Goal: Task Accomplishment & Management: Complete application form

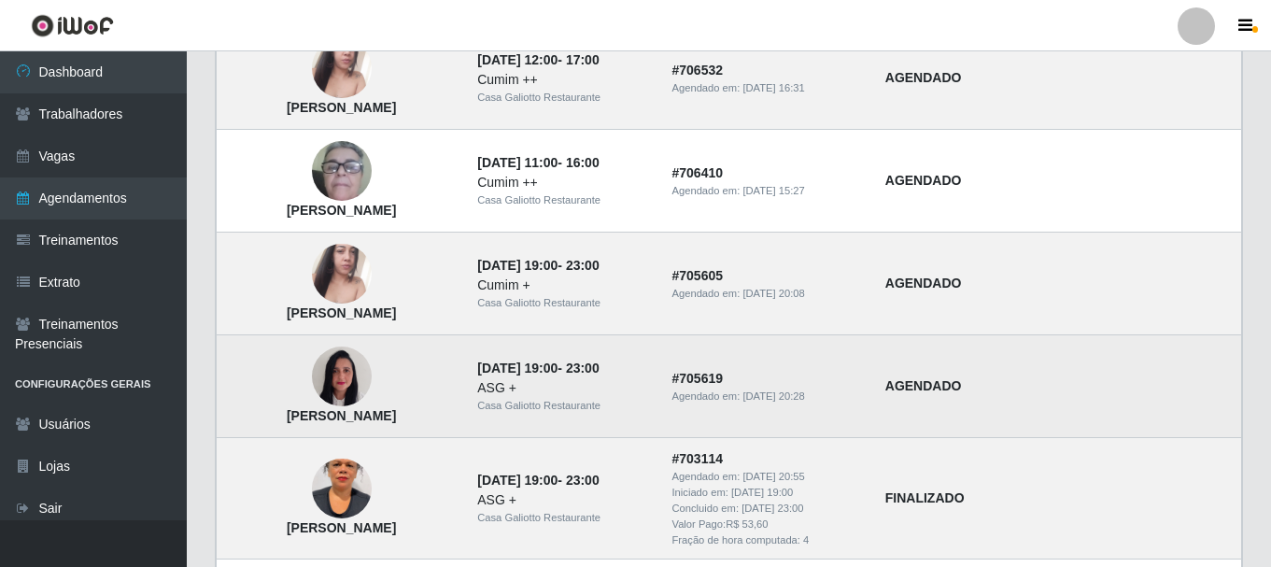
scroll to position [467, 0]
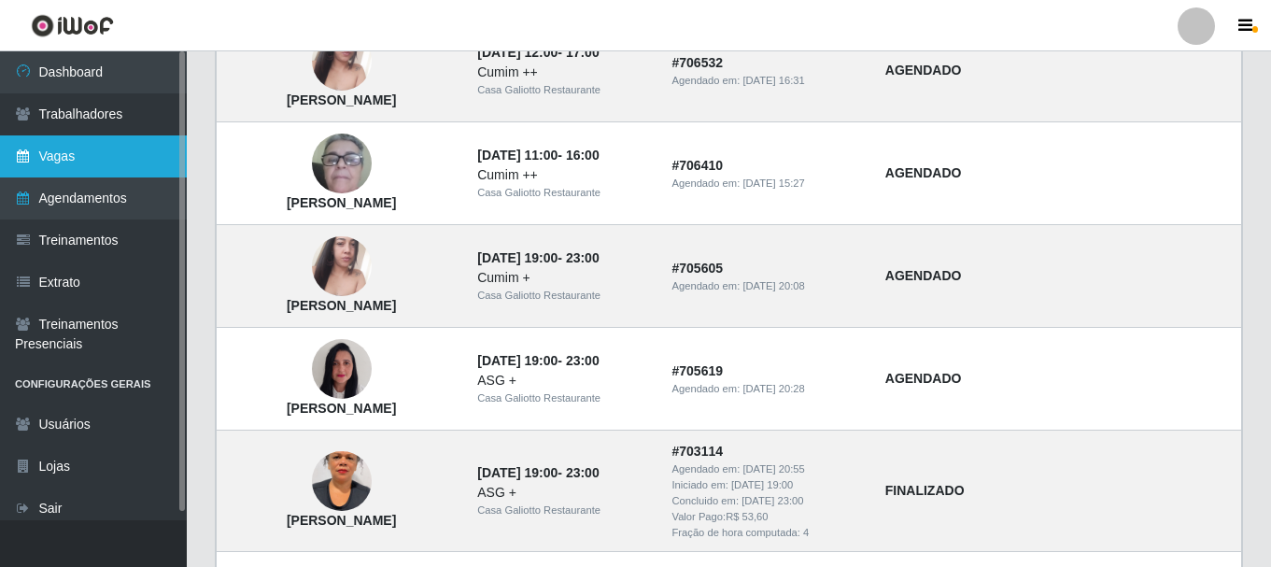
click at [72, 146] on link "Vagas" at bounding box center [93, 156] width 187 height 42
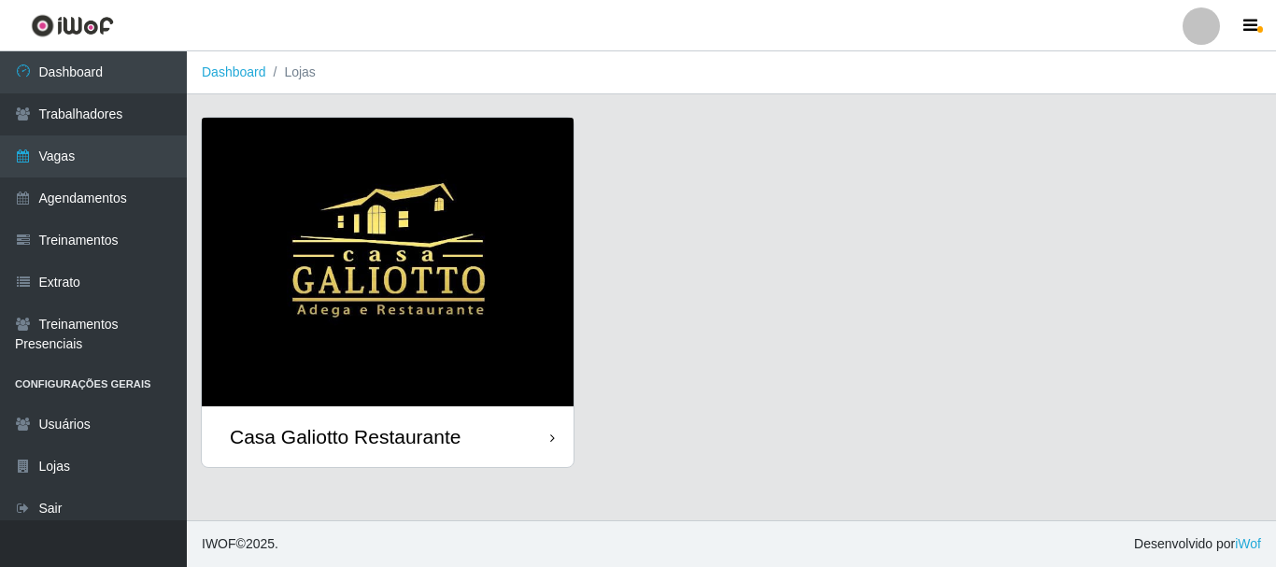
click at [445, 211] on img at bounding box center [388, 262] width 372 height 289
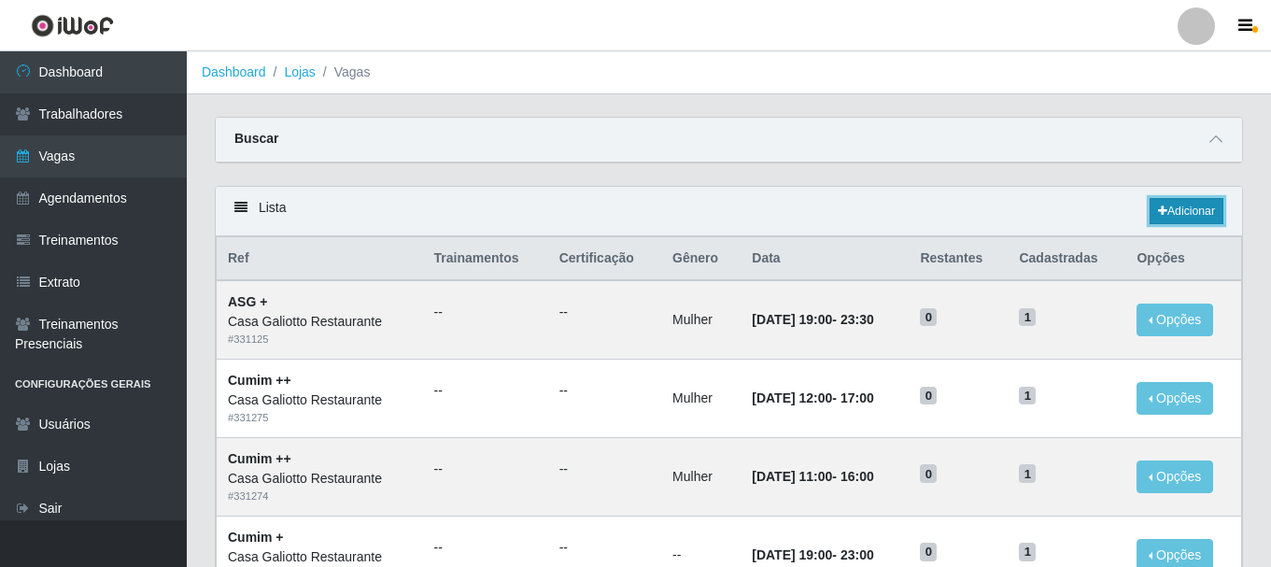
click at [1187, 220] on link "Adicionar" at bounding box center [1187, 211] width 74 height 26
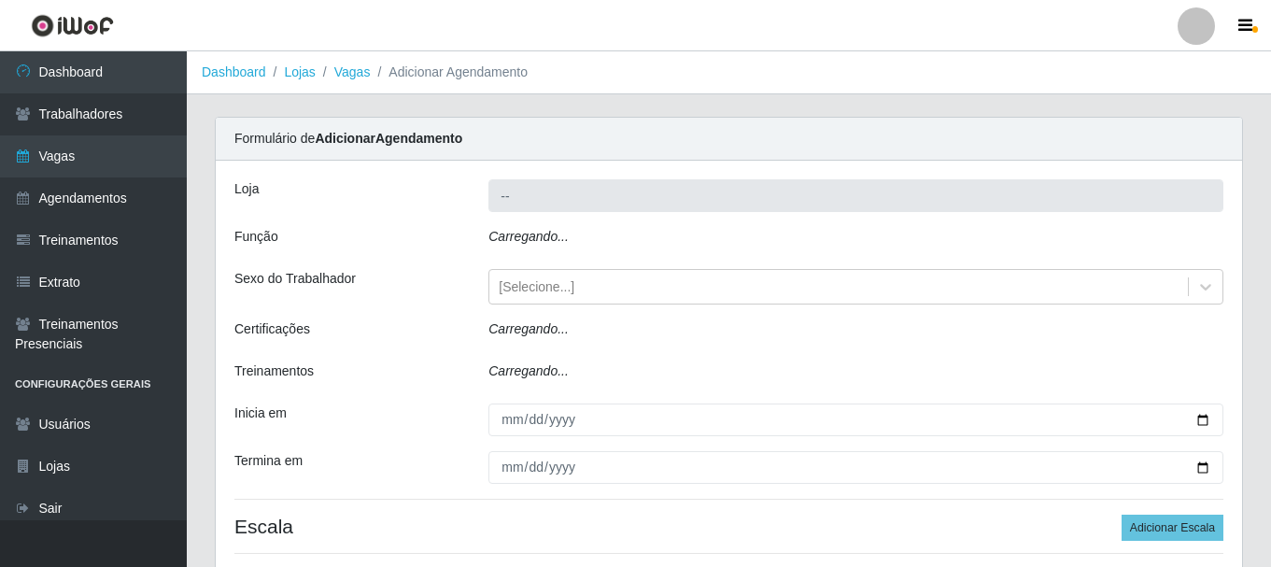
type input "Casa Galiotto Restaurante"
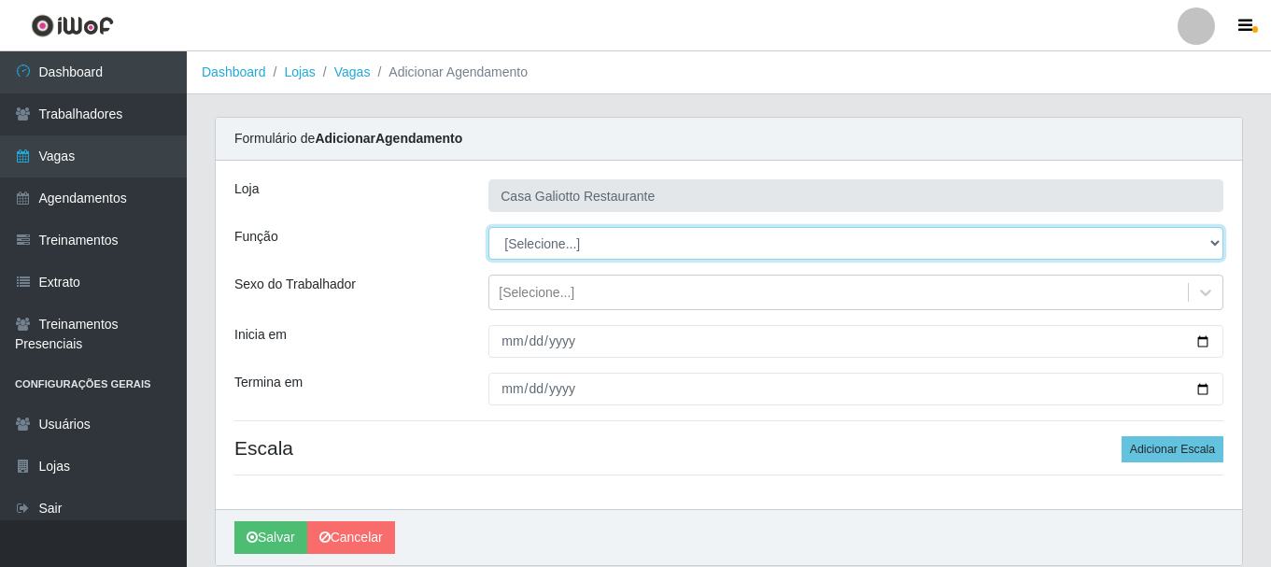
click at [572, 240] on select "[Selecione...] ASG ASG + ASG ++ Auxiliar de Cozinha Auxiliar de Cozinha + Auxil…" at bounding box center [855, 243] width 735 height 33
click at [488, 227] on select "[Selecione...] ASG ASG + ASG ++ Auxiliar de Cozinha Auxiliar de Cozinha + Auxil…" at bounding box center [855, 243] width 735 height 33
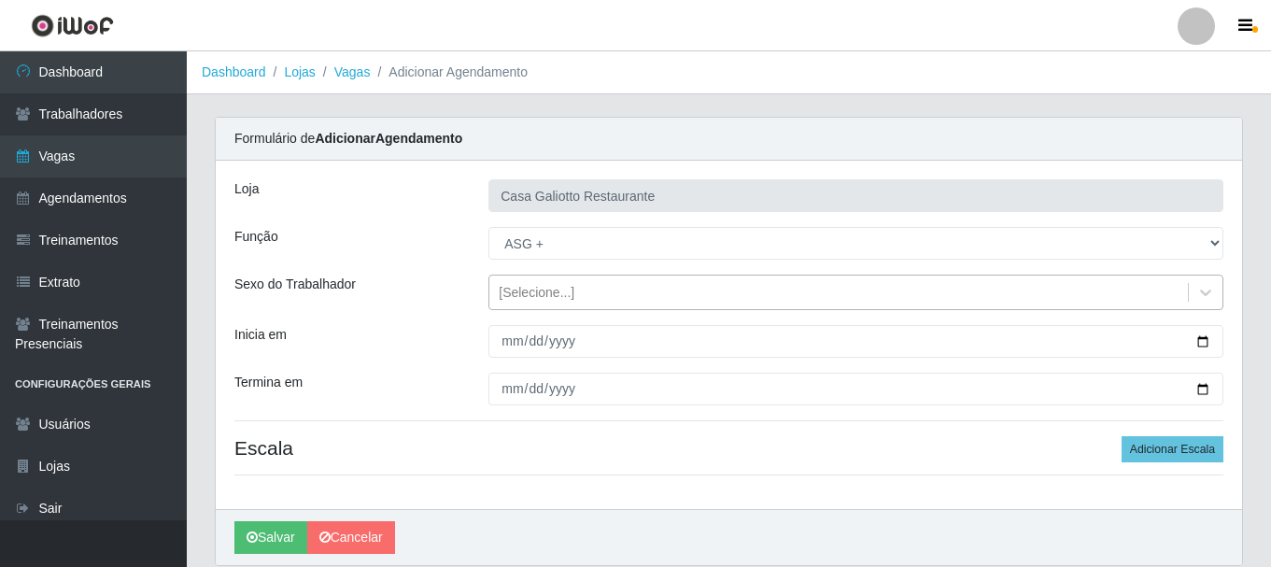
click at [594, 292] on div "[Selecione...]" at bounding box center [838, 292] width 699 height 31
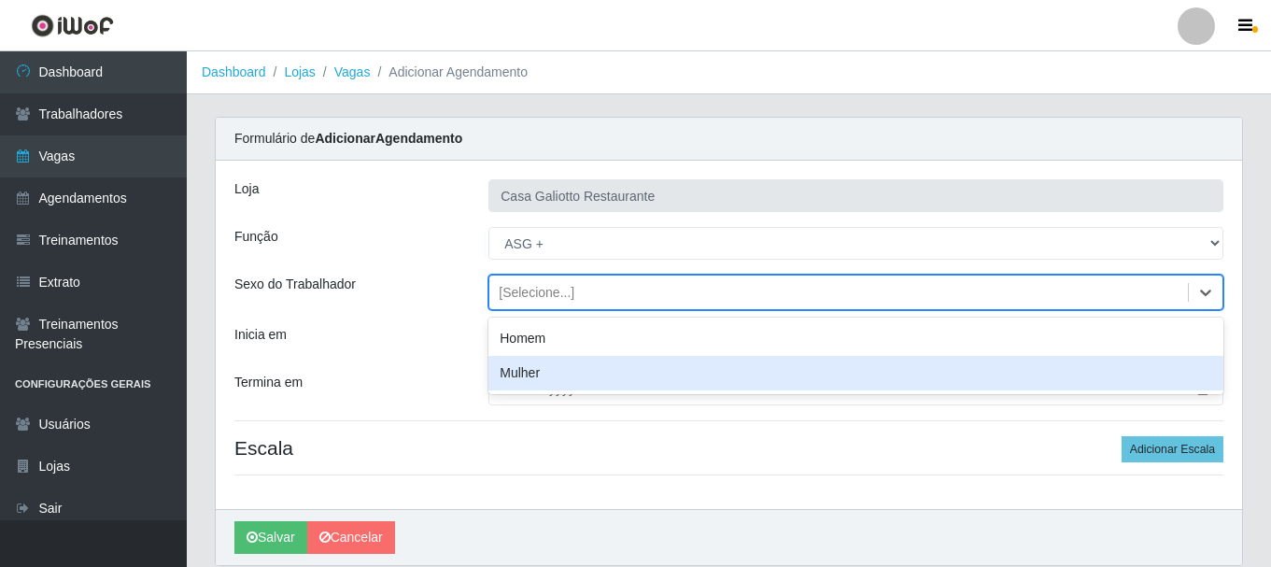
drag, startPoint x: 605, startPoint y: 383, endPoint x: 637, endPoint y: 258, distance: 129.1
click at [606, 379] on div "Mulher" at bounding box center [855, 373] width 735 height 35
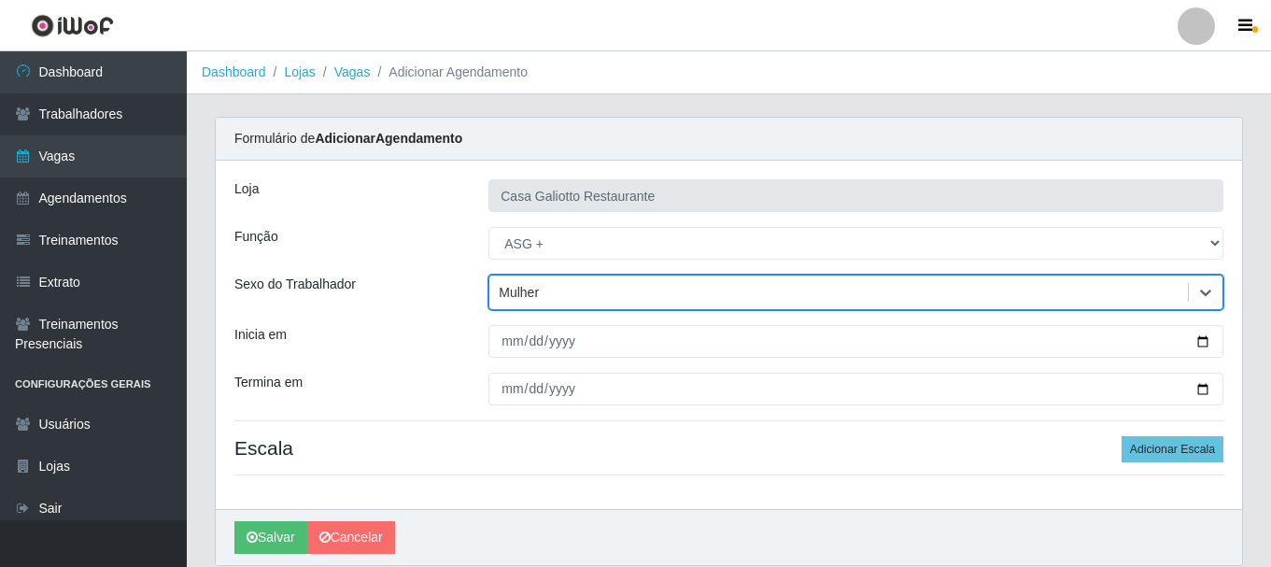
drag, startPoint x: 623, startPoint y: 216, endPoint x: 623, endPoint y: 227, distance: 11.2
click at [623, 219] on div "Loja Casa Galiotto Restaurante Função [Selecione...] ASG ASG + ASG ++ Auxiliar …" at bounding box center [729, 335] width 1026 height 348
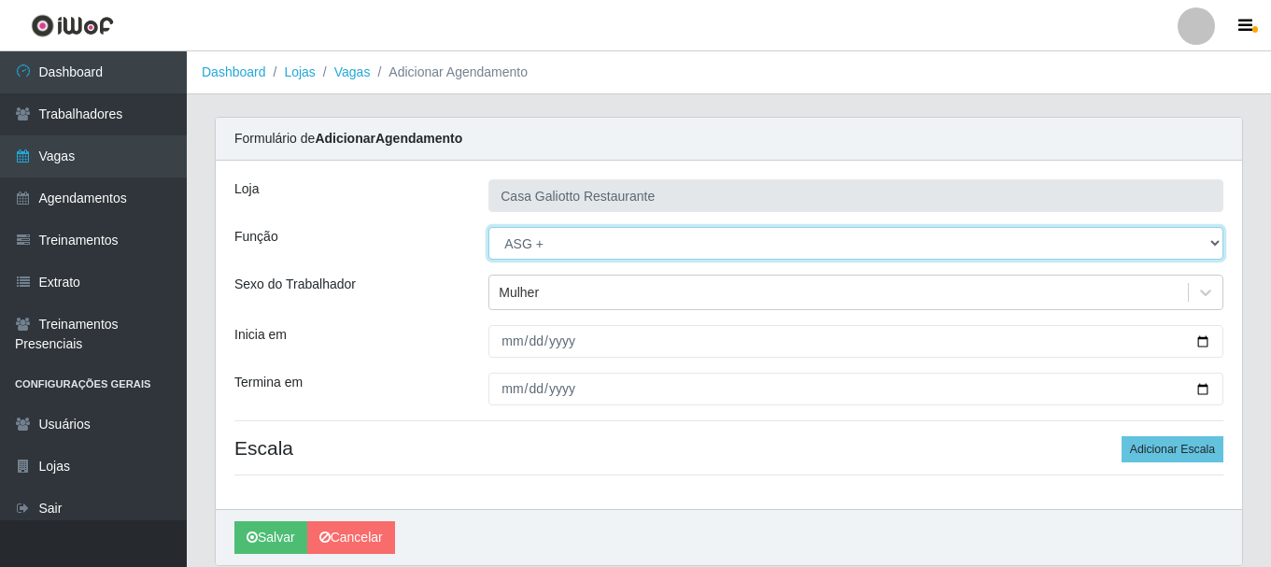
click at [623, 238] on select "[Selecione...] ASG ASG + ASG ++ Auxiliar de Cozinha Auxiliar de Cozinha + Auxil…" at bounding box center [855, 243] width 735 height 33
select select "80"
click at [488, 227] on select "[Selecione...] ASG ASG + ASG ++ Auxiliar de Cozinha Auxiliar de Cozinha + Auxil…" at bounding box center [855, 243] width 735 height 33
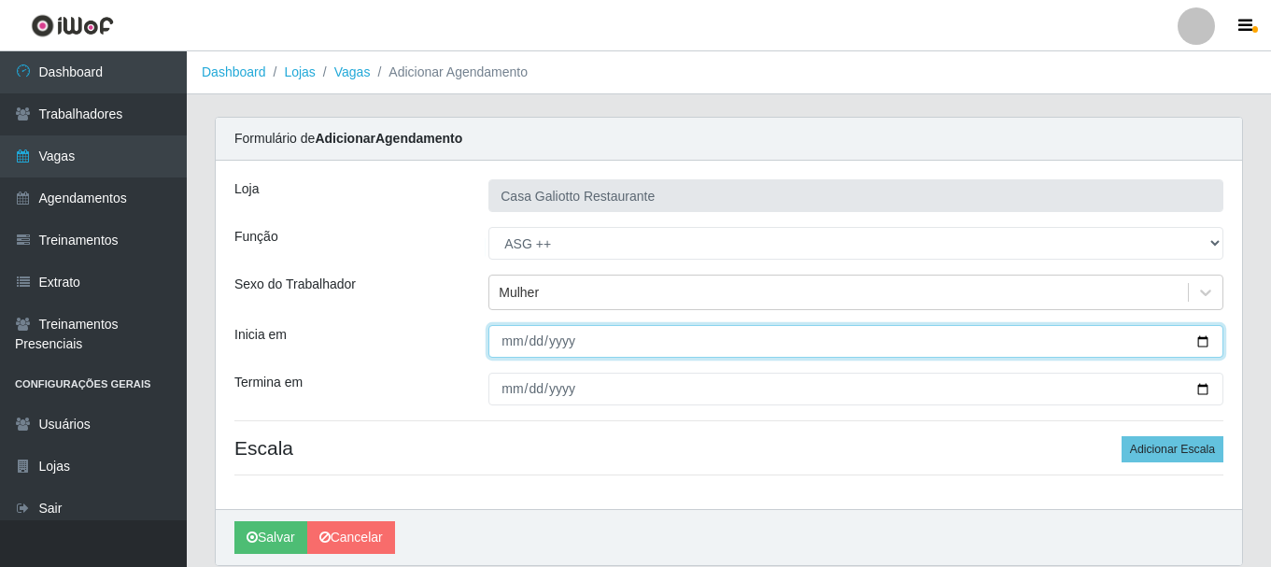
click at [1207, 340] on input "Inicia em" at bounding box center [855, 341] width 735 height 33
type input "[DATE]"
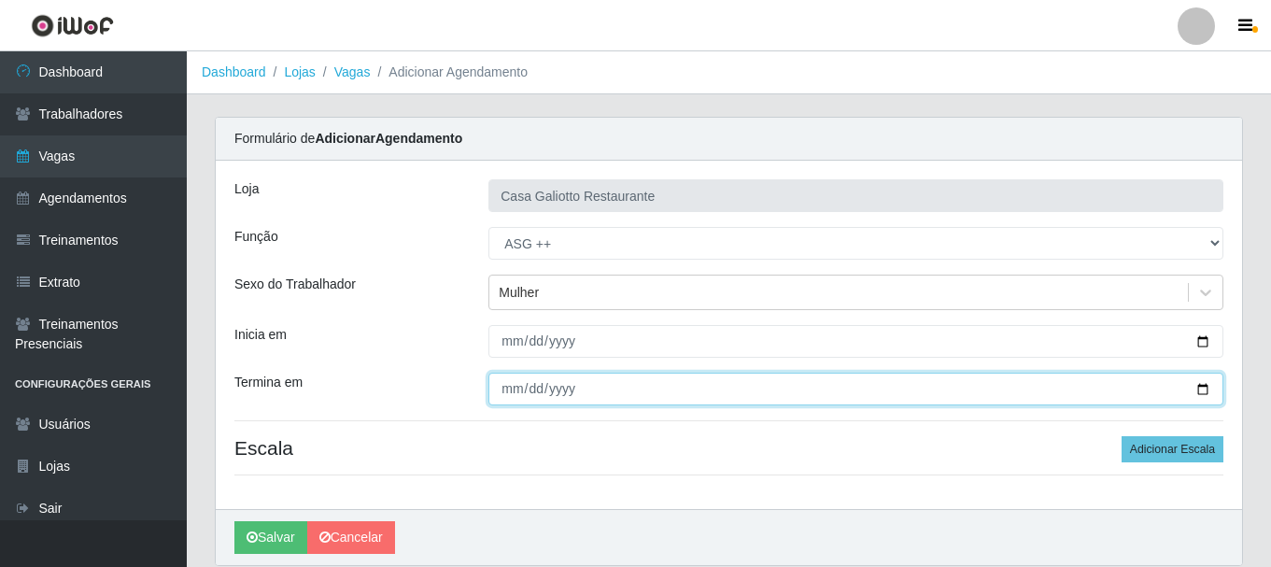
click at [1200, 387] on input "Termina em" at bounding box center [855, 389] width 735 height 33
type input "[DATE]"
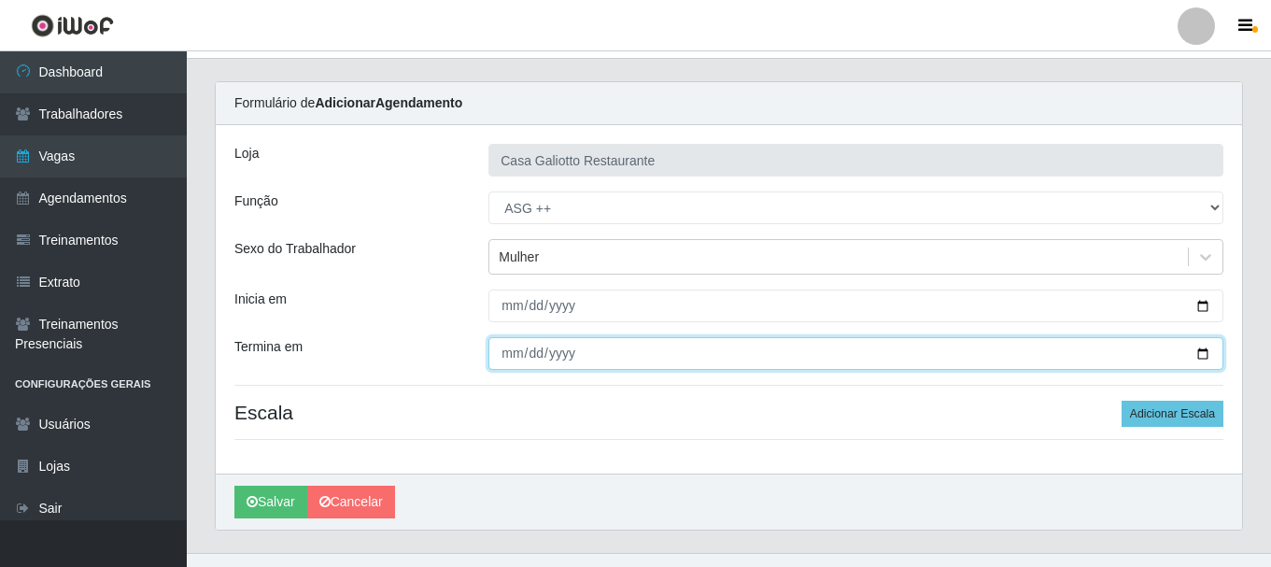
scroll to position [68, 0]
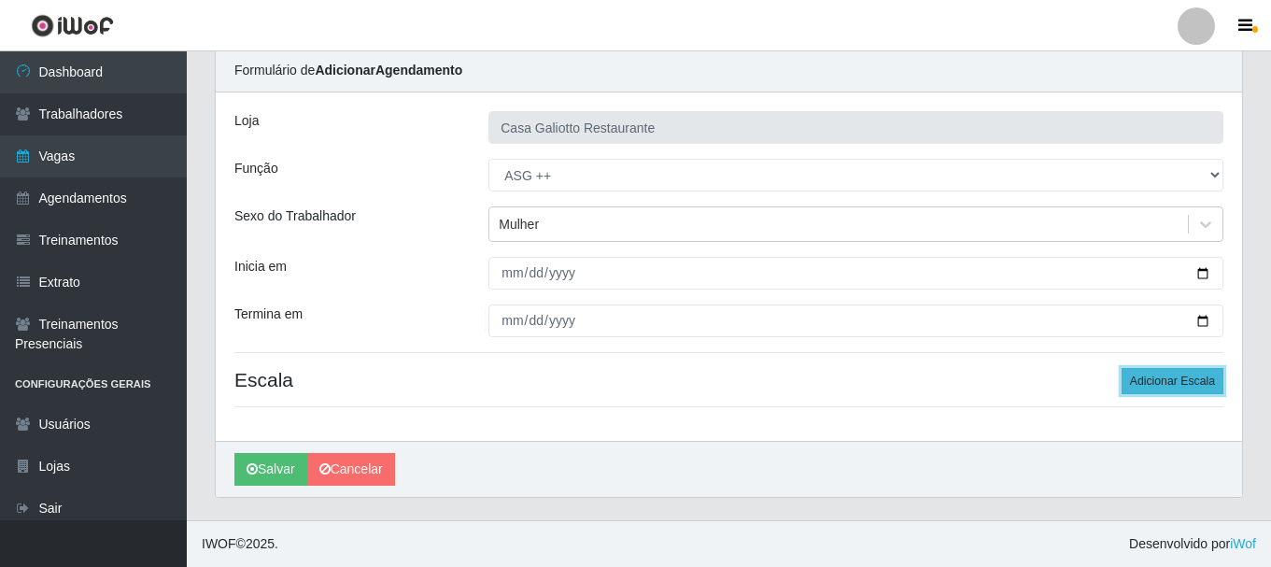
click at [1171, 368] on button "Adicionar Escala" at bounding box center [1173, 381] width 102 height 26
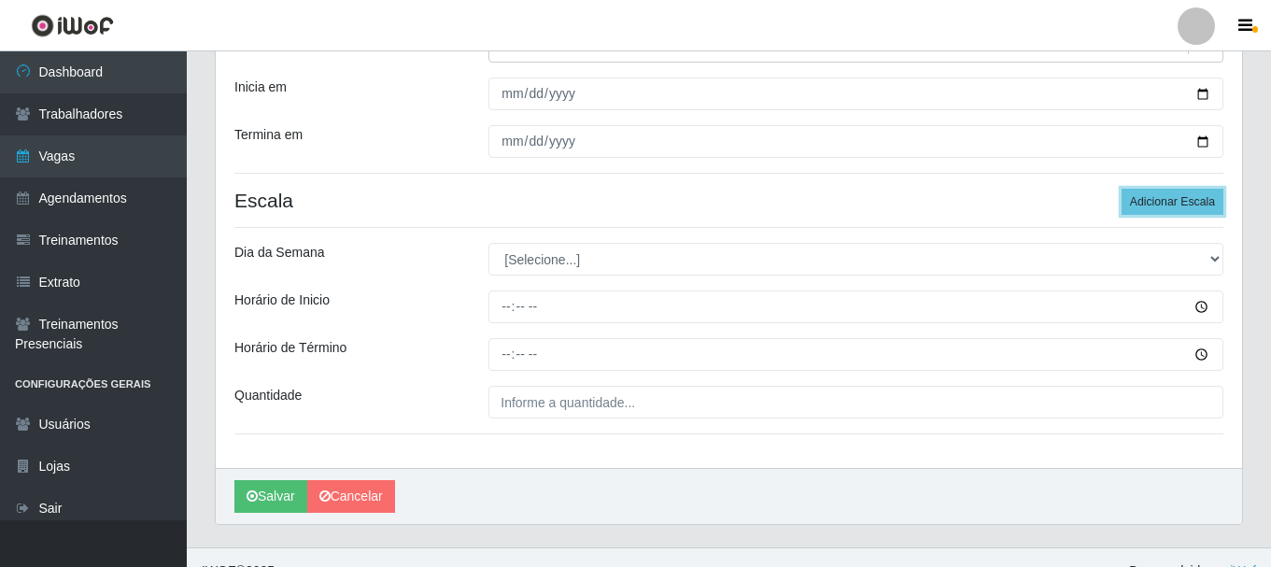
scroll to position [255, 0]
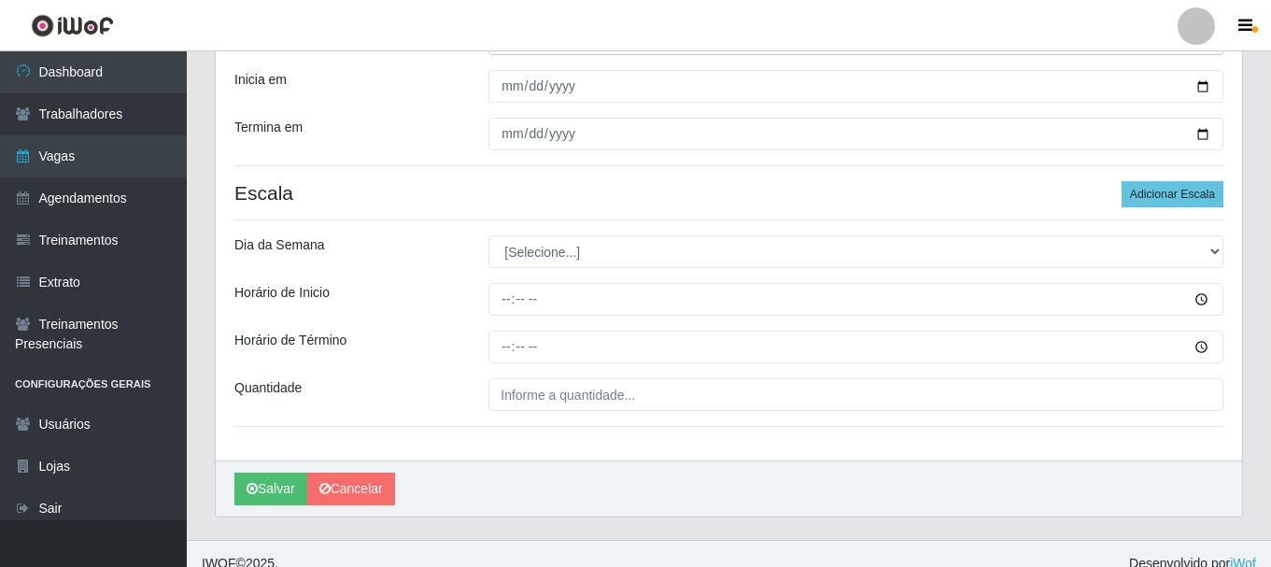
drag, startPoint x: 574, startPoint y: 271, endPoint x: 580, endPoint y: 256, distance: 16.0
click at [574, 270] on div "Loja Casa Galiotto Restaurante Função [Selecione...] ASG ASG + ASG ++ Auxiliar …" at bounding box center [729, 183] width 1026 height 555
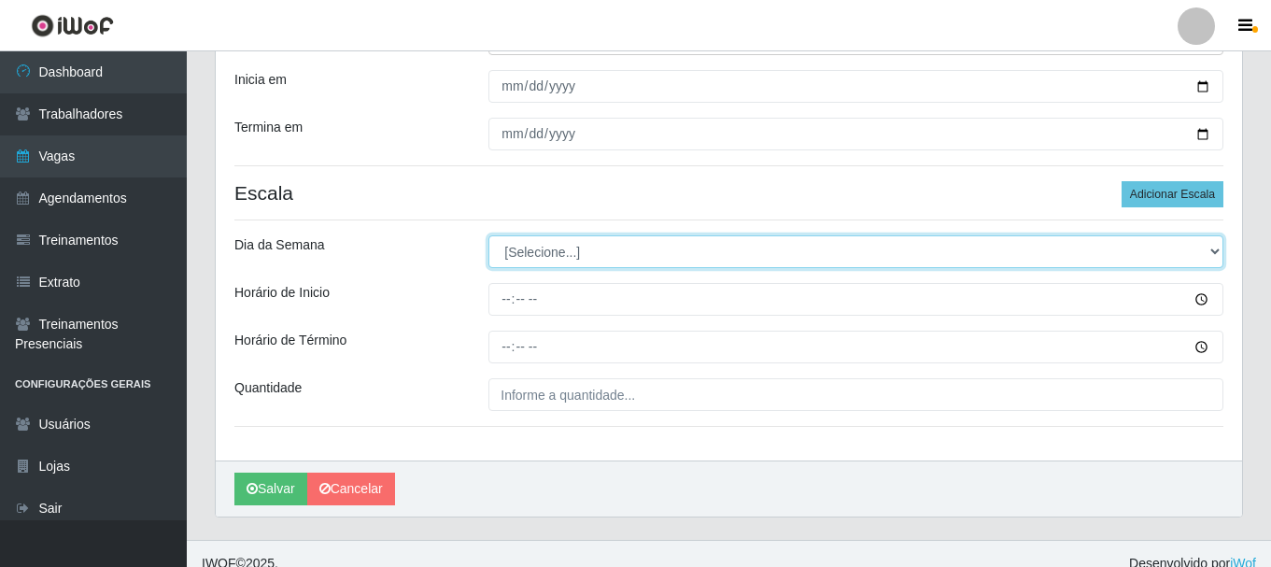
click at [580, 256] on select "[Selecione...] Segunda Terça Quarta Quinta Sexta Sábado Domingo" at bounding box center [855, 251] width 735 height 33
select select "6"
click at [488, 235] on select "[Selecione...] Segunda Terça Quarta Quinta Sexta Sábado Domingo" at bounding box center [855, 251] width 735 height 33
click at [590, 247] on select "[Selecione...] Segunda Terça Quarta Quinta Sexta Sábado Domingo" at bounding box center [855, 251] width 735 height 33
click at [488, 235] on select "[Selecione...] Segunda Terça Quarta Quinta Sexta Sábado Domingo" at bounding box center [855, 251] width 735 height 33
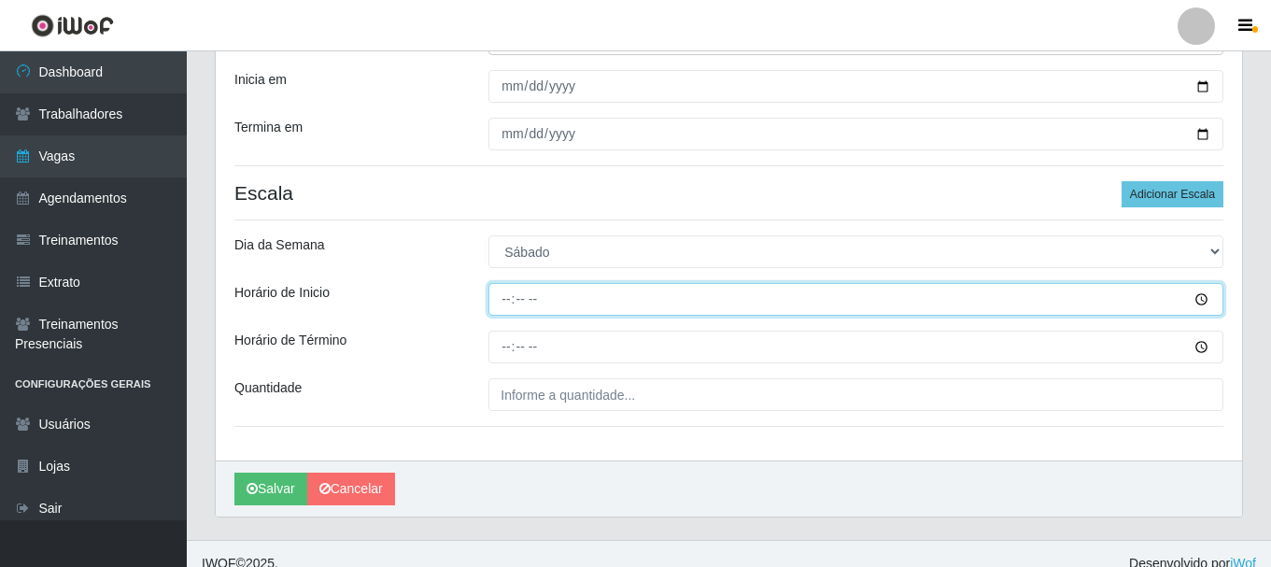
click at [585, 304] on input "Horário de Inicio" at bounding box center [855, 299] width 735 height 33
type input "19:00"
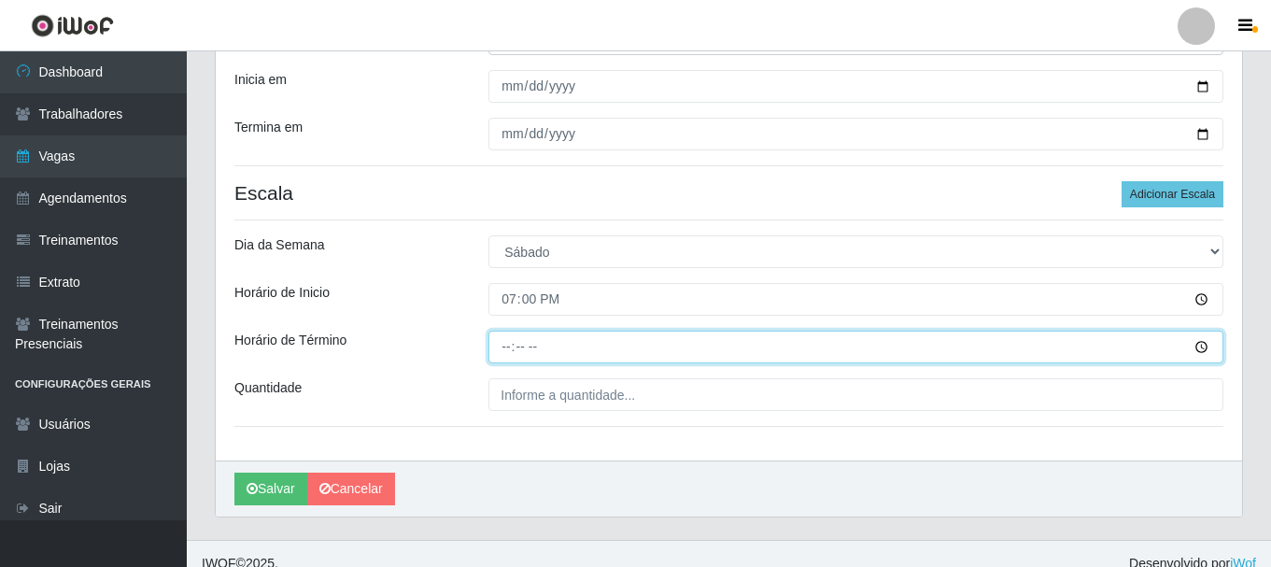
type input "23:00"
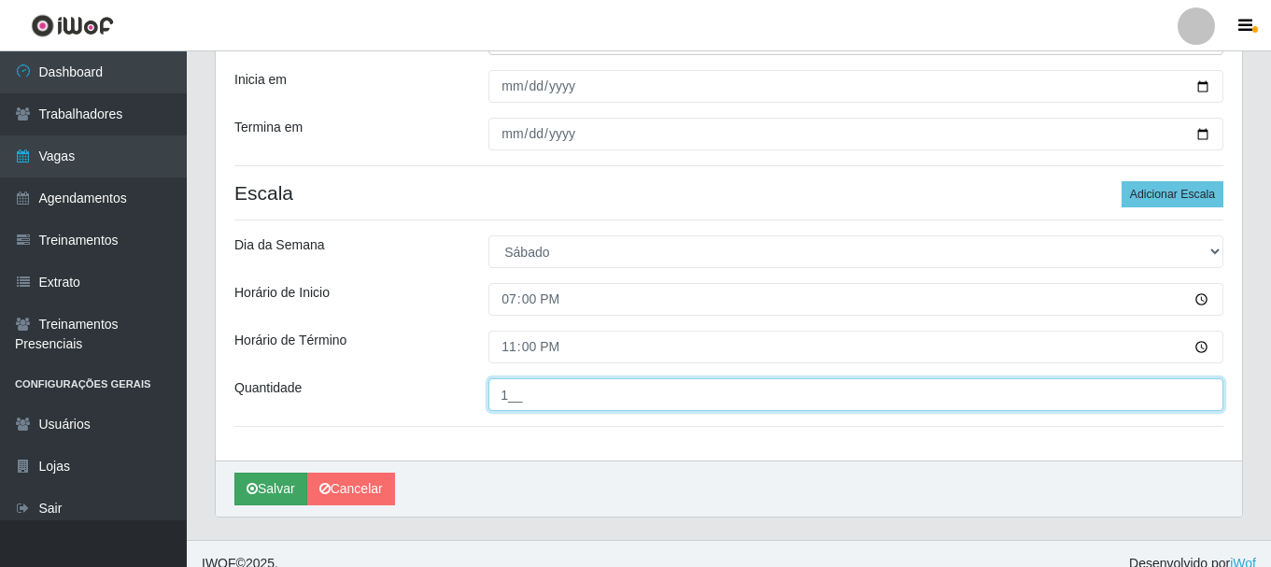
type input "1__"
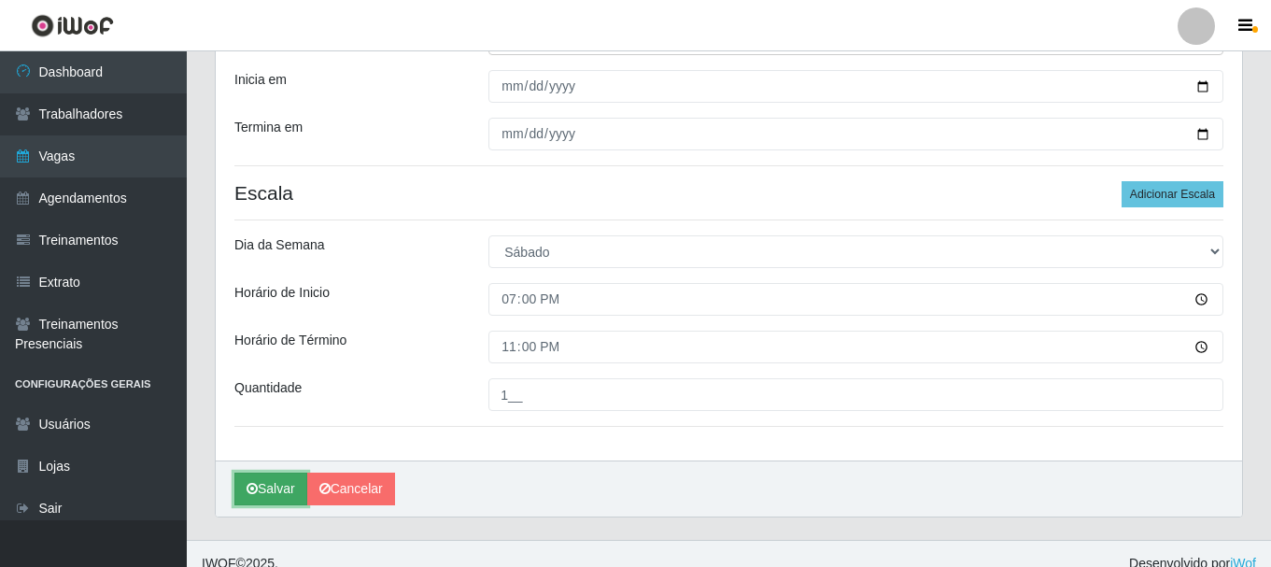
click at [275, 484] on button "Salvar" at bounding box center [270, 489] width 73 height 33
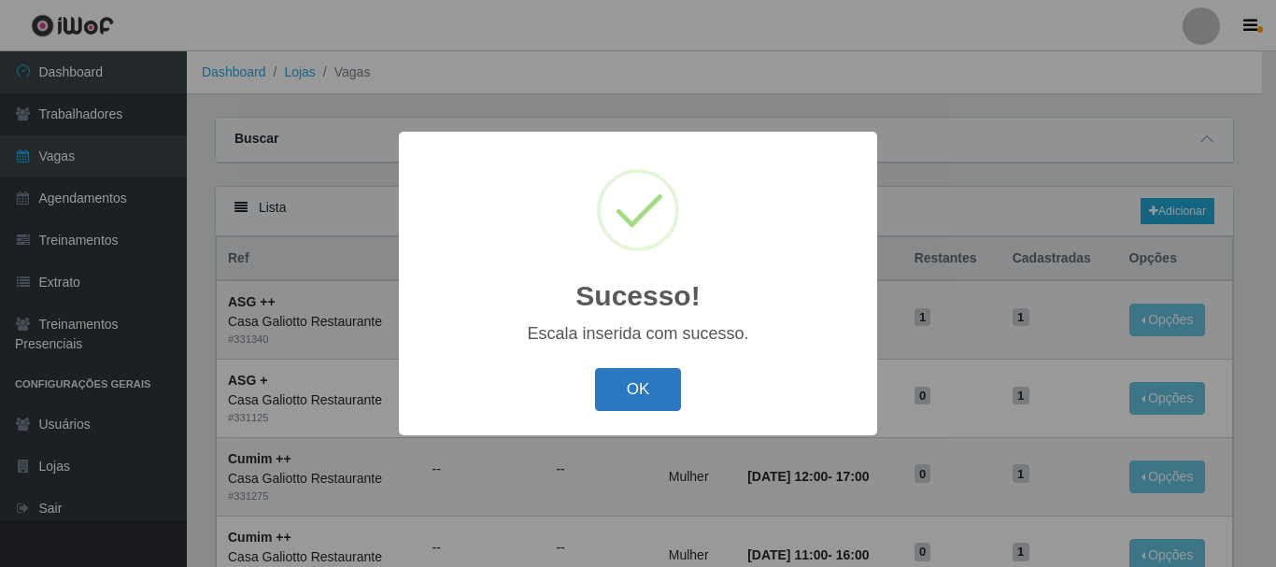
click at [659, 392] on button "OK" at bounding box center [638, 390] width 87 height 44
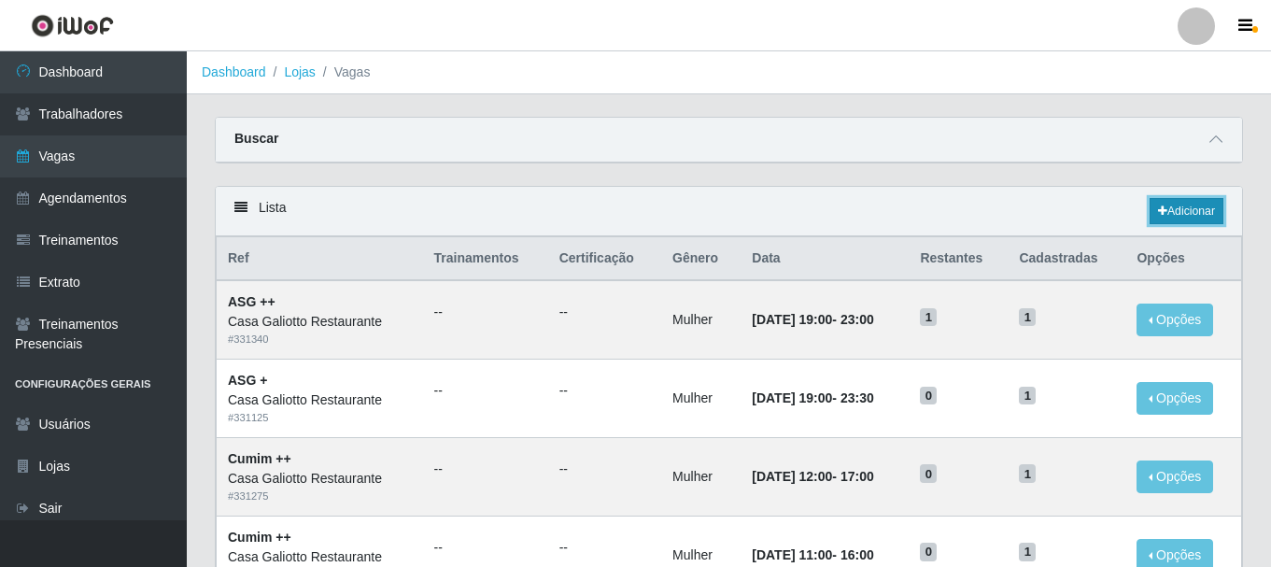
click at [1186, 203] on link "Adicionar" at bounding box center [1187, 211] width 74 height 26
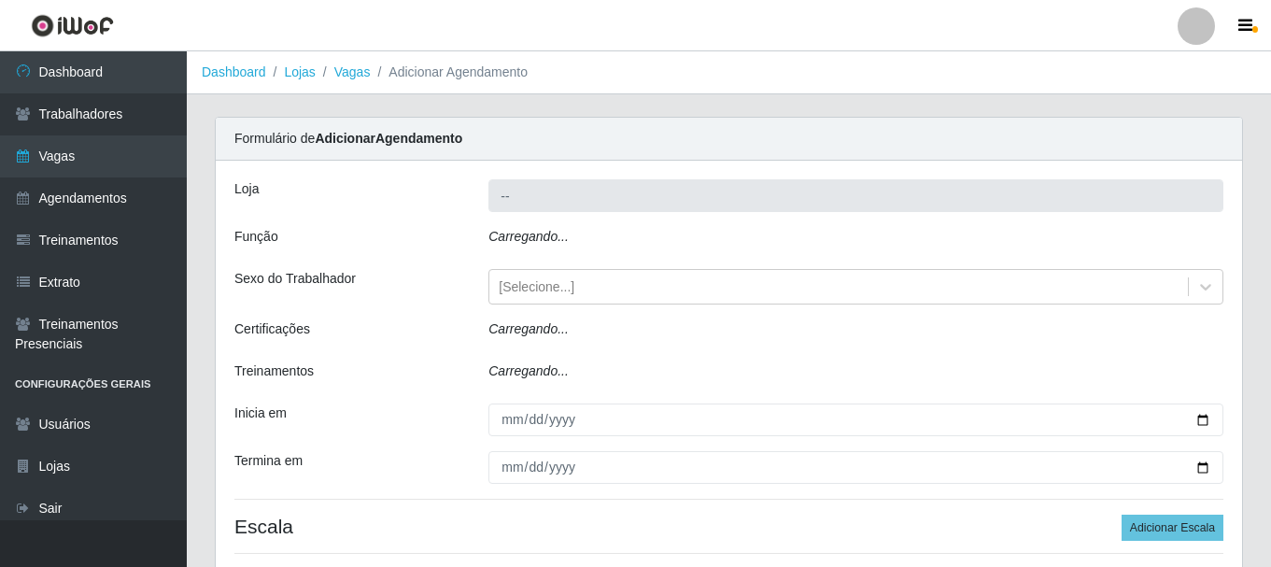
type input "Casa Galiotto Restaurante"
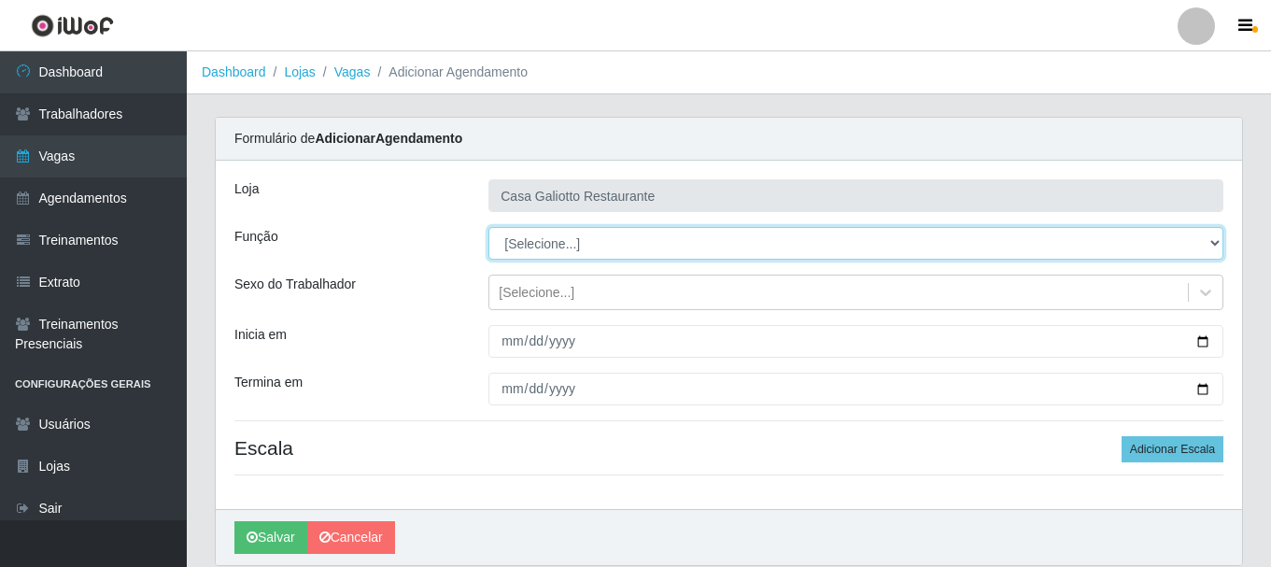
click at [779, 252] on select "[Selecione...] ASG ASG + ASG ++ Auxiliar de Cozinha Auxiliar de Cozinha + Auxil…" at bounding box center [855, 243] width 735 height 33
select select "80"
click at [488, 227] on select "[Selecione...] ASG ASG + ASG ++ Auxiliar de Cozinha Auxiliar de Cozinha + Auxil…" at bounding box center [855, 243] width 735 height 33
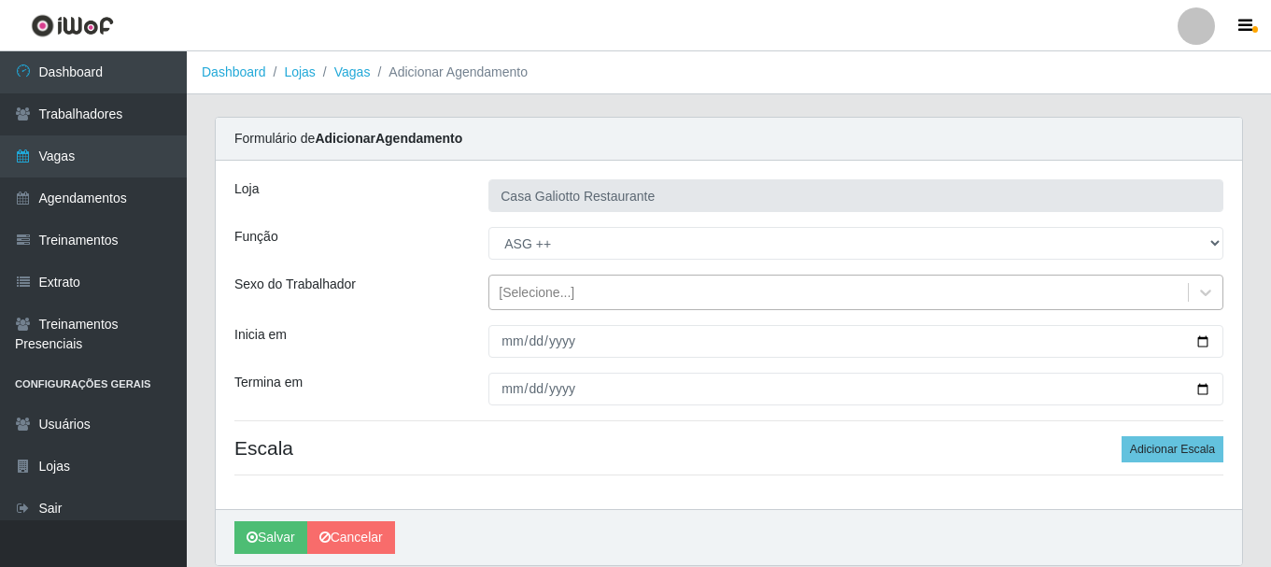
click at [688, 294] on div "[Selecione...]" at bounding box center [838, 292] width 699 height 31
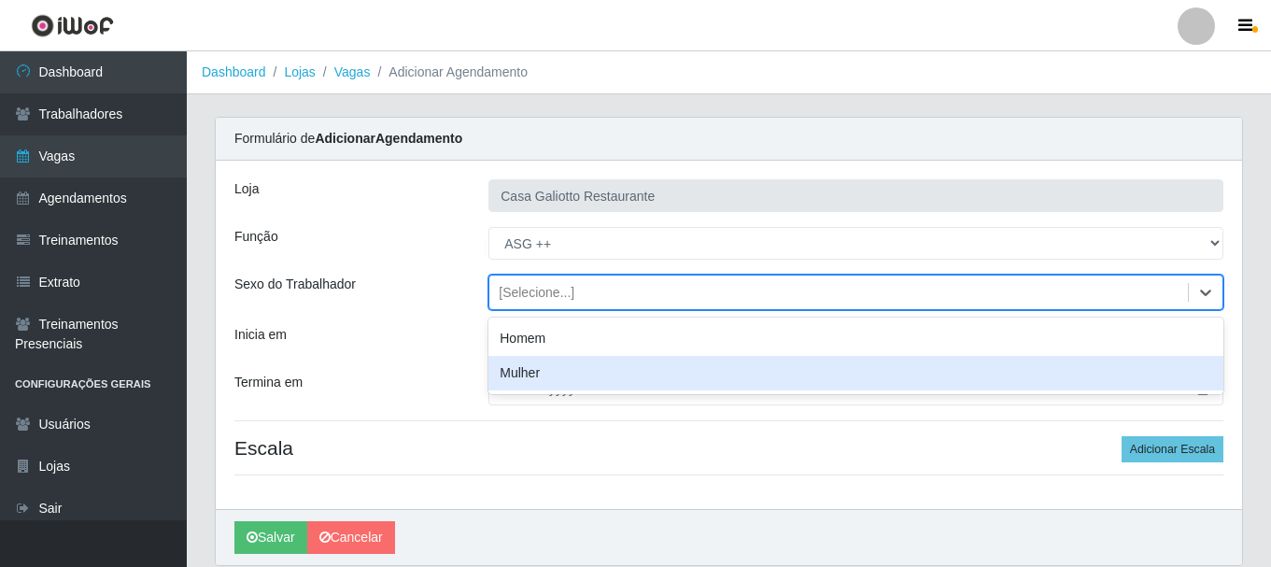
click at [674, 362] on div "Mulher" at bounding box center [855, 373] width 735 height 35
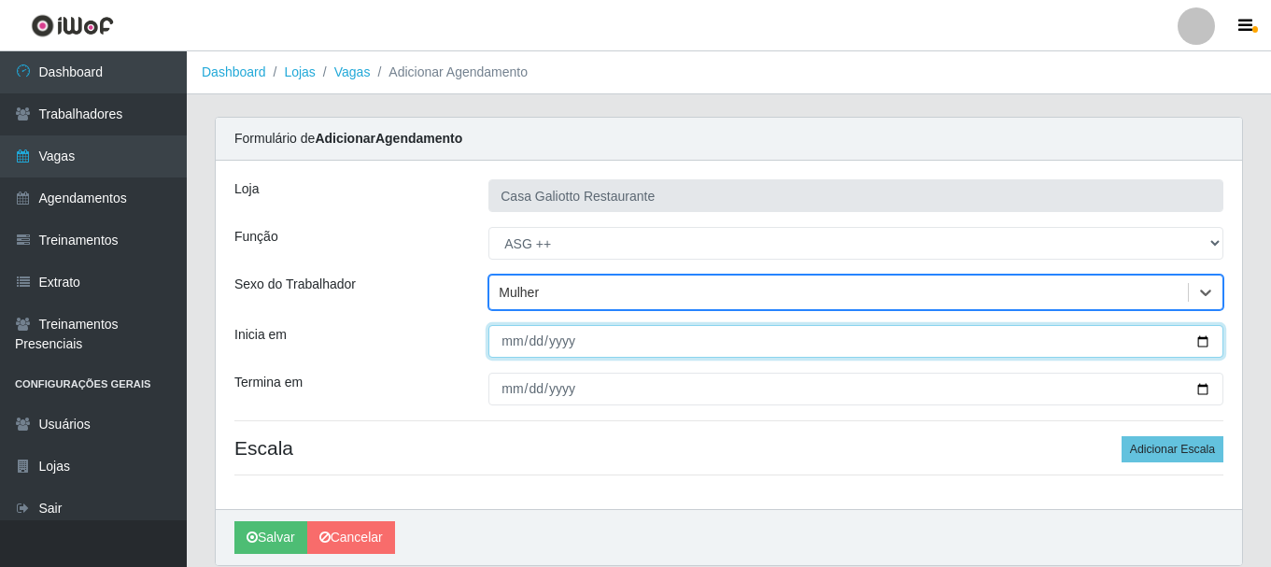
click at [1196, 341] on input "Inicia em" at bounding box center [855, 341] width 735 height 33
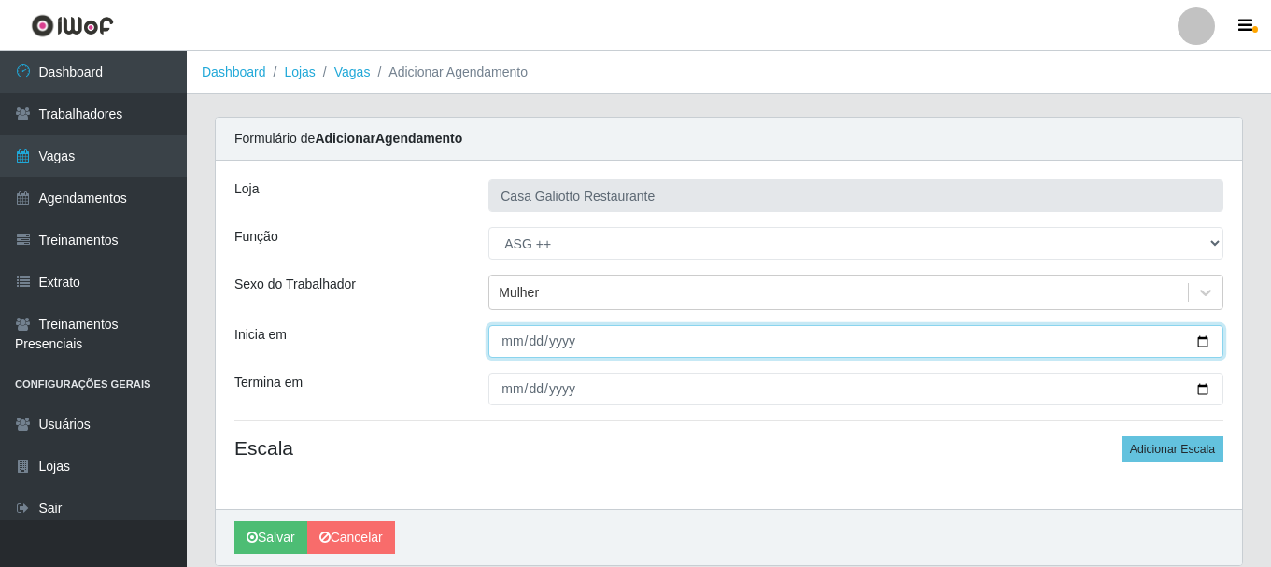
type input "[DATE]"
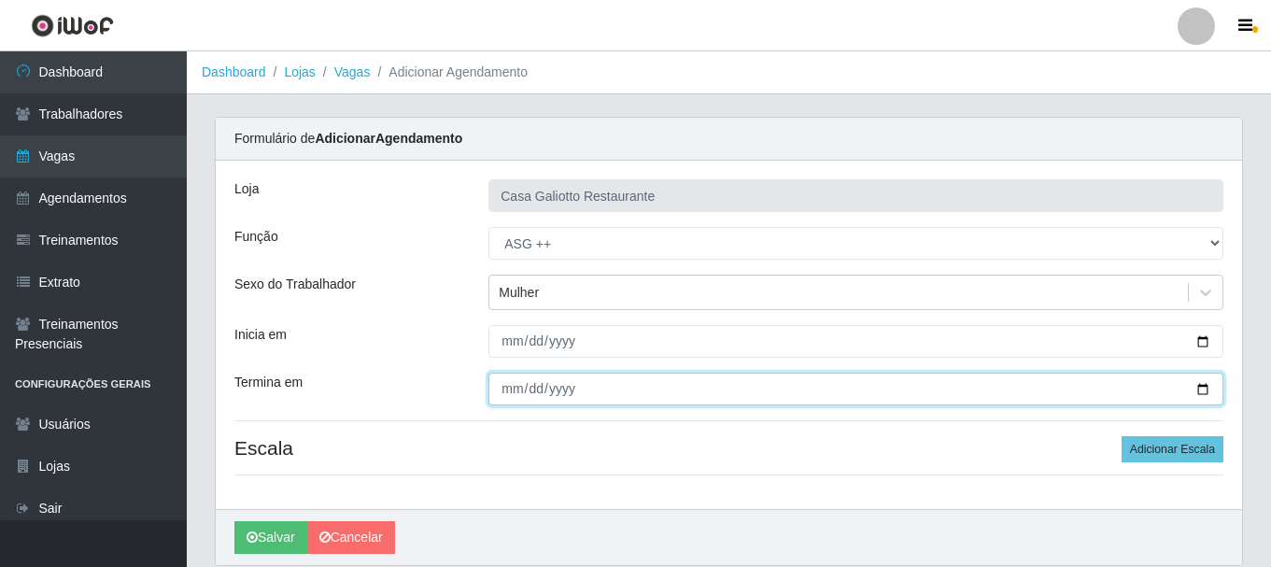
click at [1197, 382] on input "Termina em" at bounding box center [855, 389] width 735 height 33
type input "[DATE]"
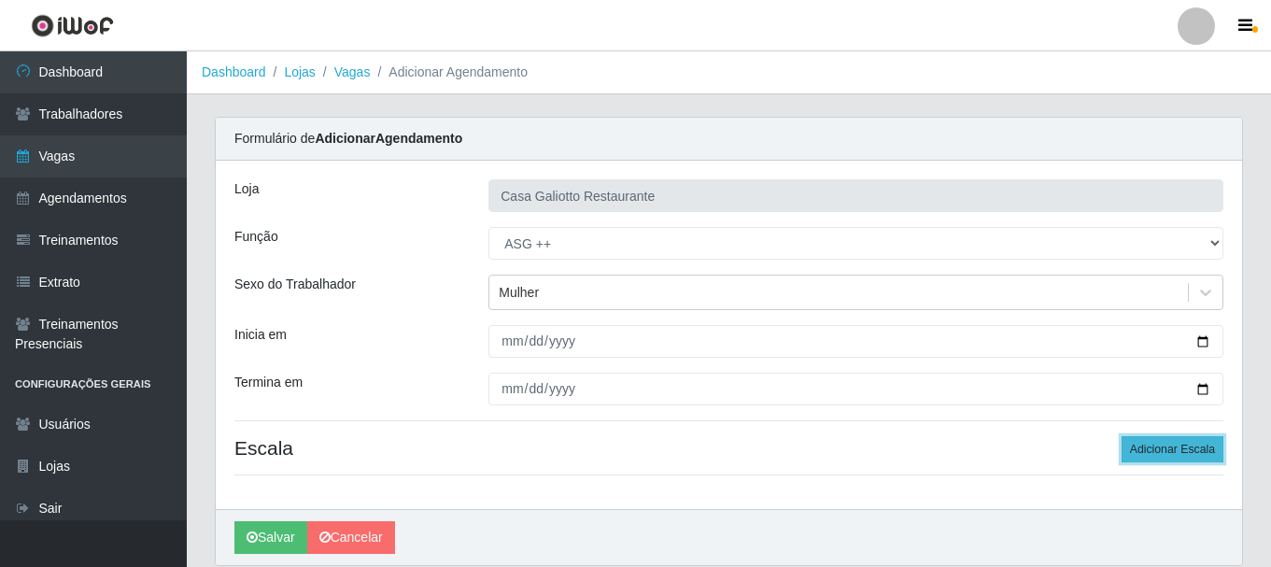
click at [1165, 440] on button "Adicionar Escala" at bounding box center [1173, 449] width 102 height 26
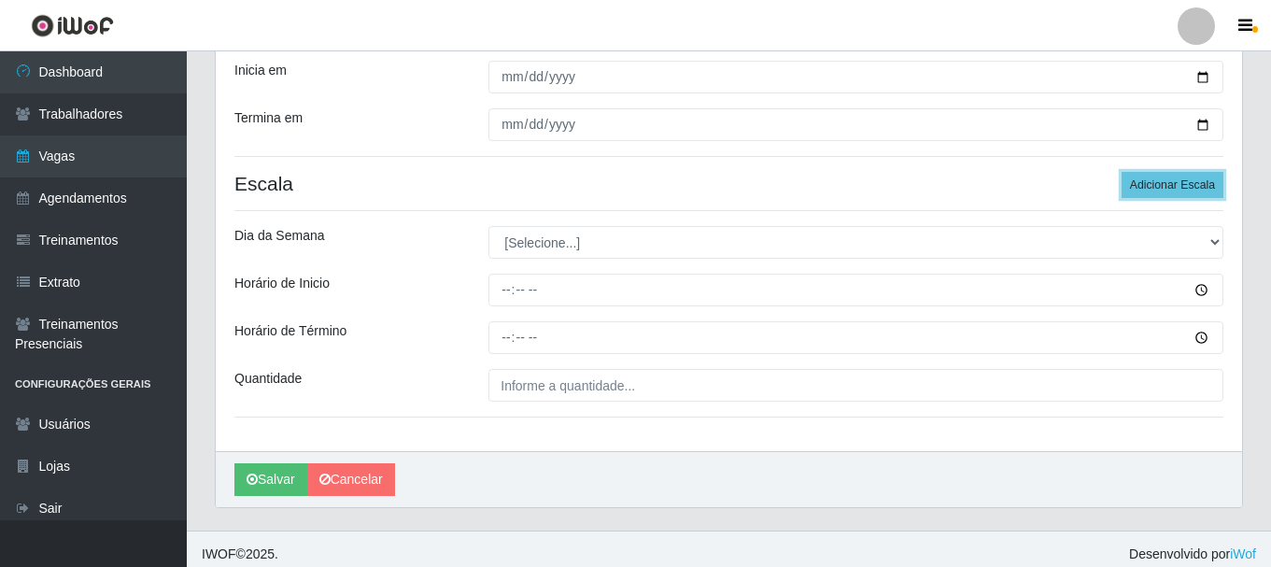
scroll to position [275, 0]
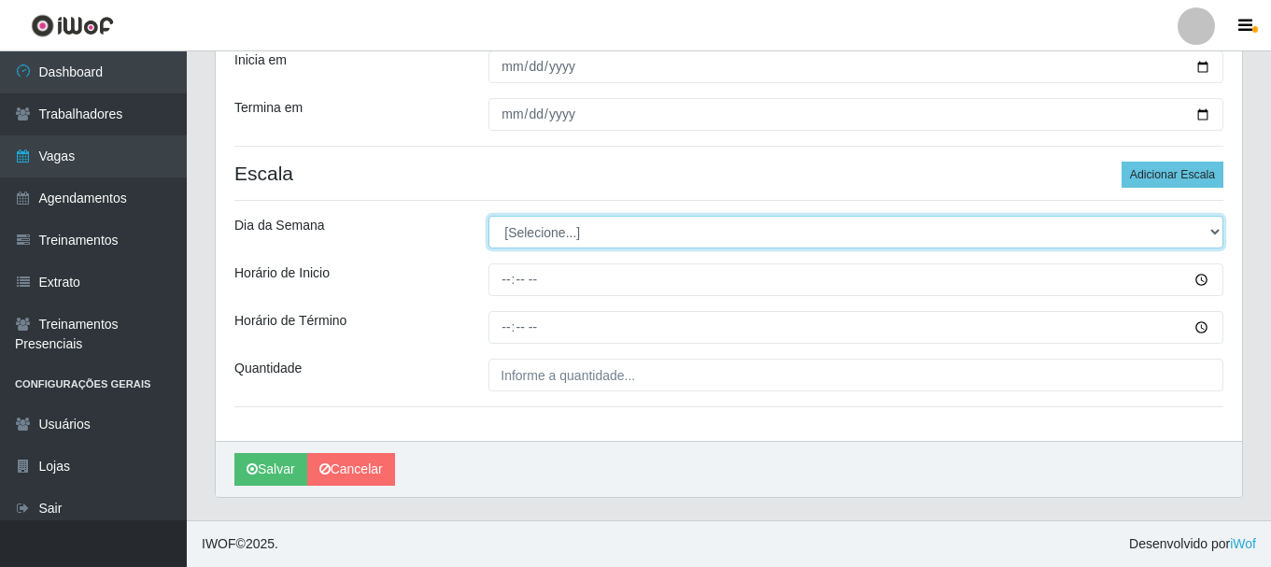
click at [601, 222] on select "[Selecione...] Segunda Terça Quarta Quinta Sexta Sábado Domingo" at bounding box center [855, 232] width 735 height 33
select select "0"
click at [488, 216] on select "[Selecione...] Segunda Terça Quarta Quinta Sexta Sábado Domingo" at bounding box center [855, 232] width 735 height 33
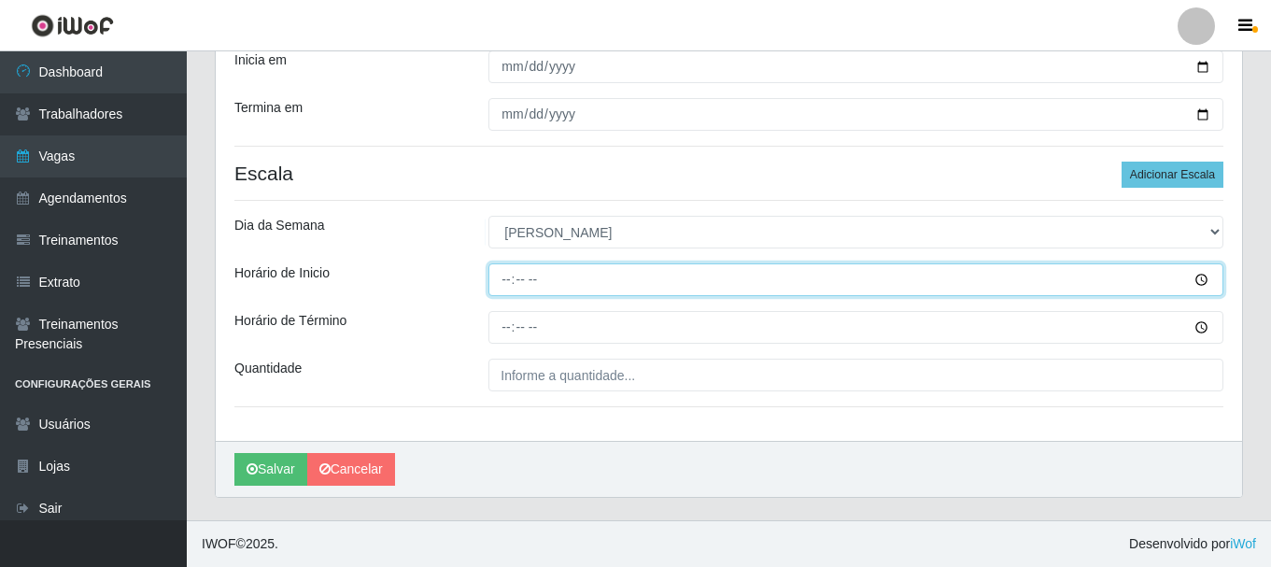
click at [648, 278] on input "Horário de Inicio" at bounding box center [855, 279] width 735 height 33
type input "19:00"
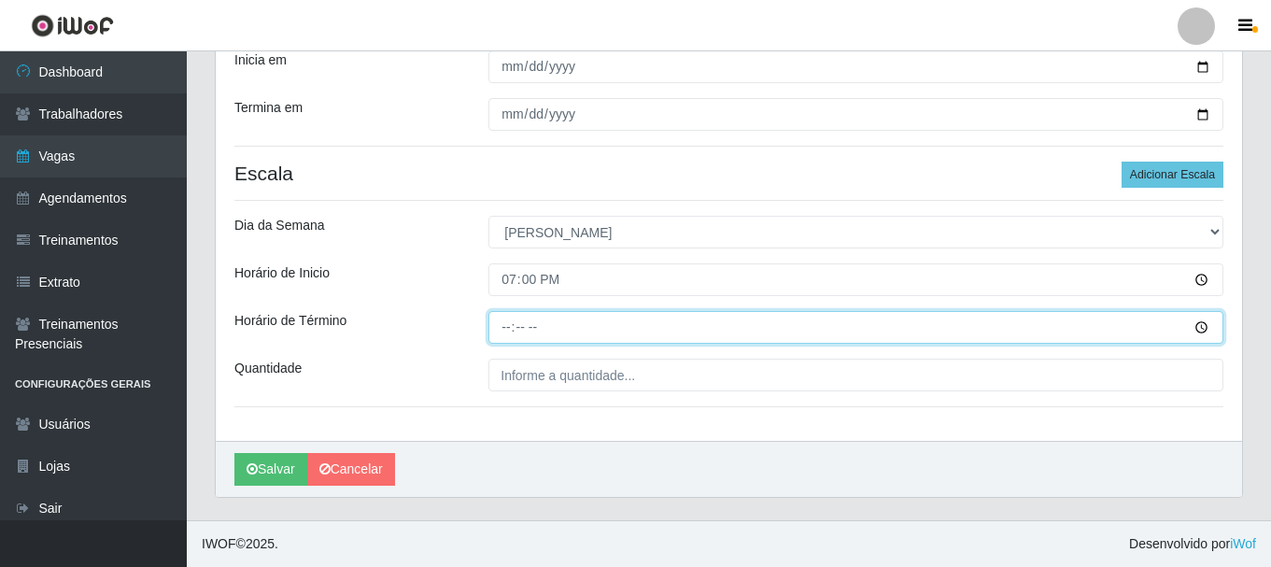
type input "23:00"
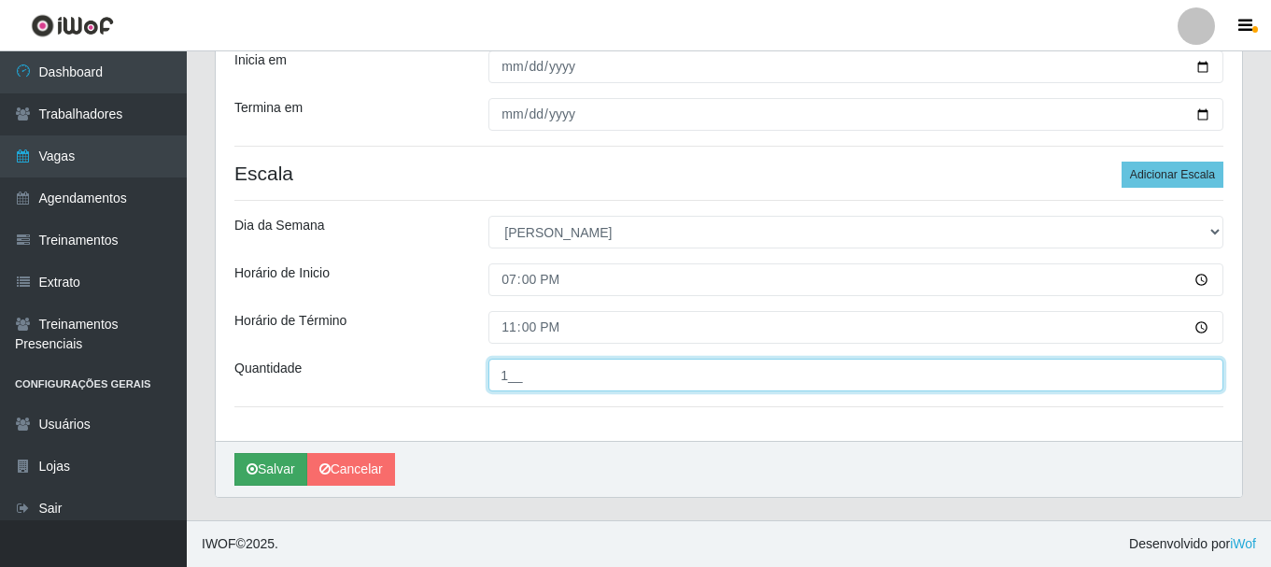
type input "1__"
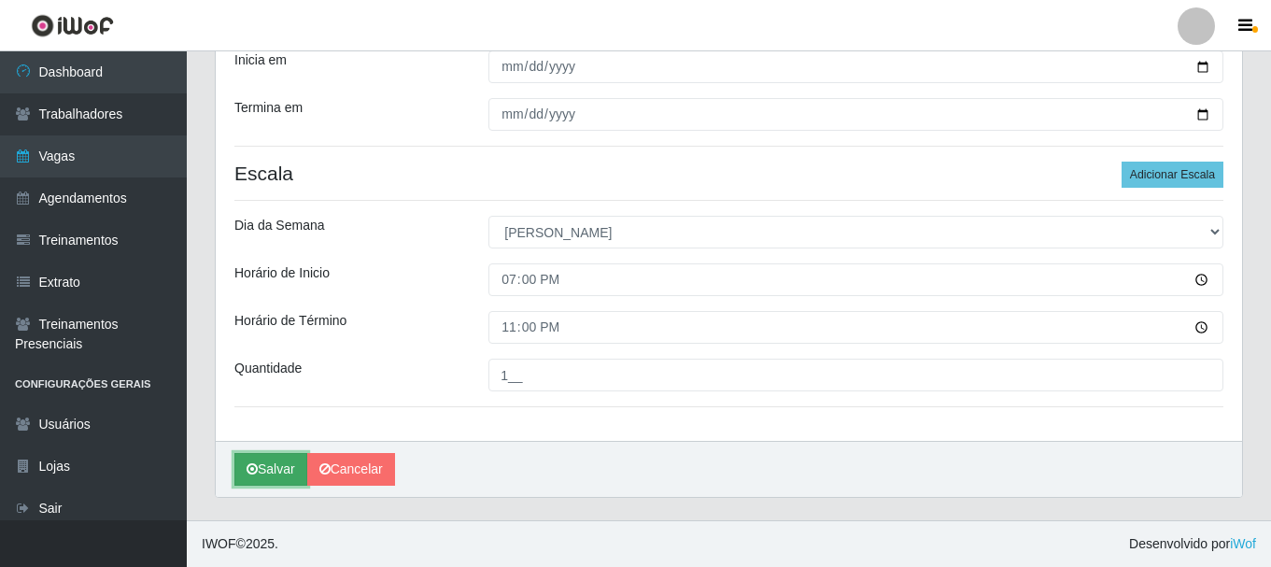
click at [267, 463] on button "Salvar" at bounding box center [270, 469] width 73 height 33
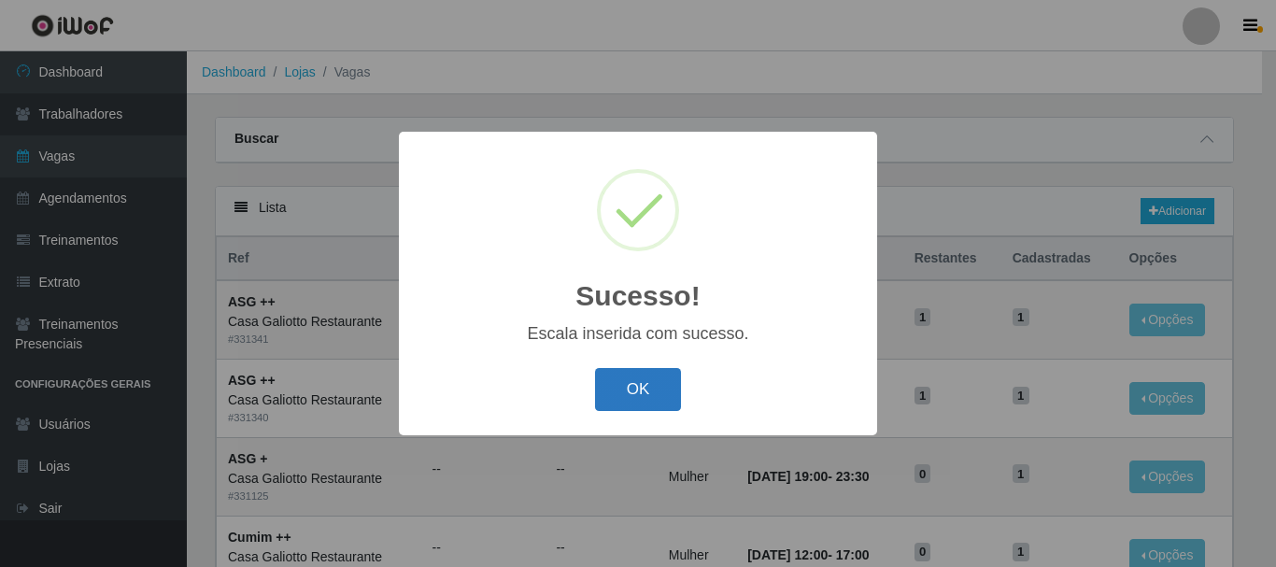
click at [627, 394] on button "OK" at bounding box center [638, 390] width 87 height 44
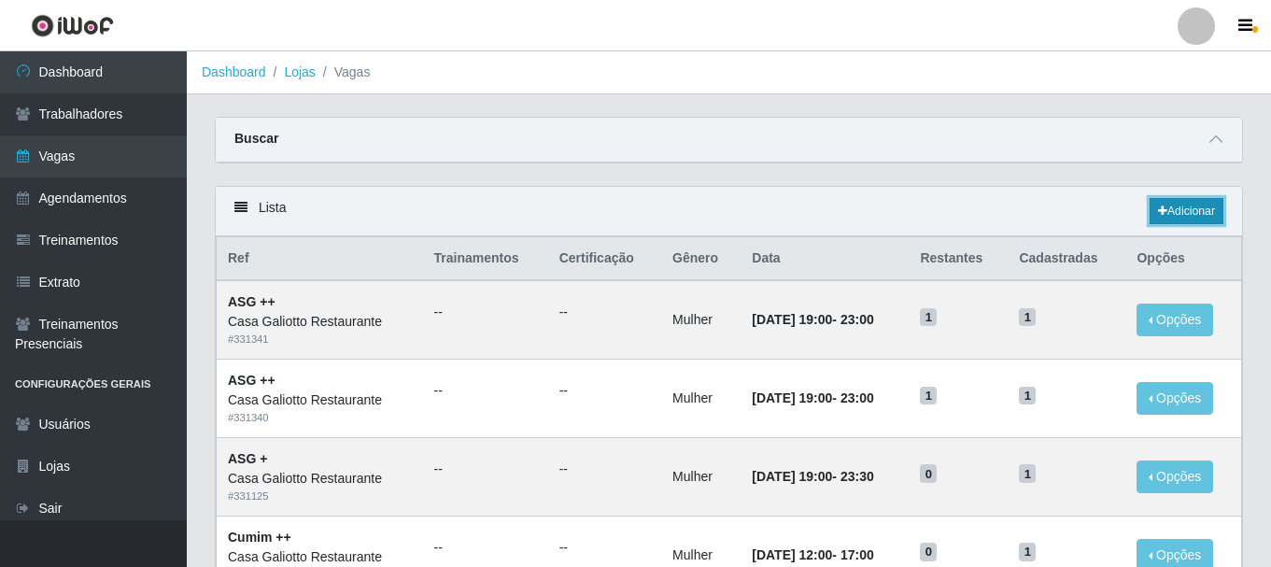
click at [1185, 209] on link "Adicionar" at bounding box center [1187, 211] width 74 height 26
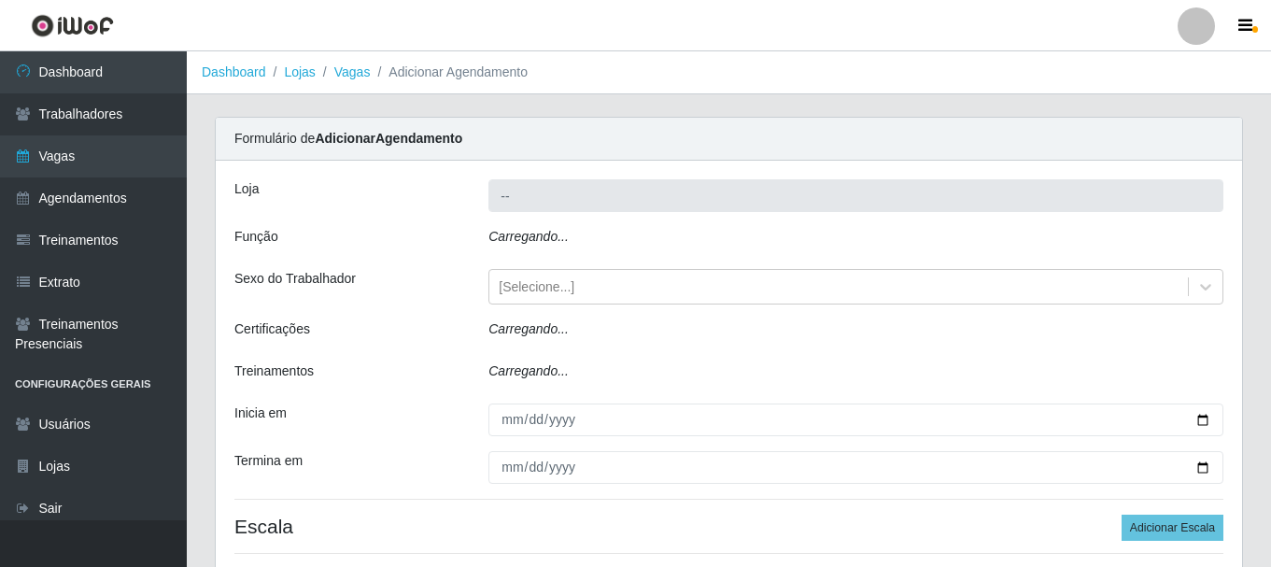
type input "Casa Galiotto Restaurante"
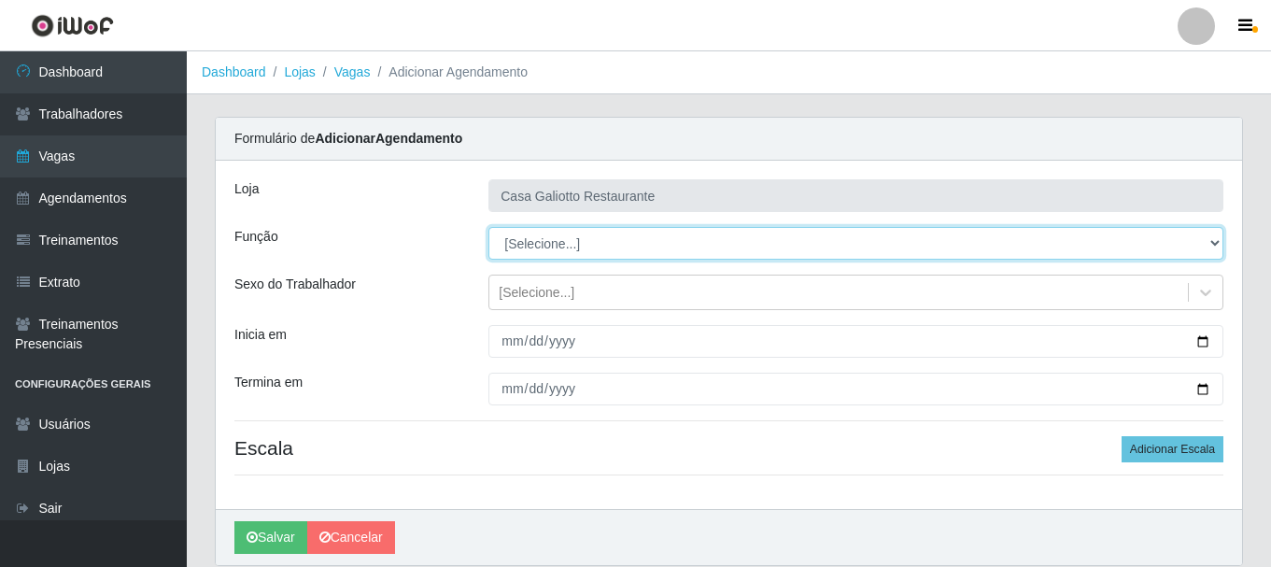
click at [566, 243] on select "[Selecione...] ASG ASG + ASG ++ Auxiliar de Cozinha Auxiliar de Cozinha + Auxil…" at bounding box center [855, 243] width 735 height 33
select select "92"
click at [488, 227] on select "[Selecione...] ASG ASG + ASG ++ Auxiliar de Cozinha Auxiliar de Cozinha + Auxil…" at bounding box center [855, 243] width 735 height 33
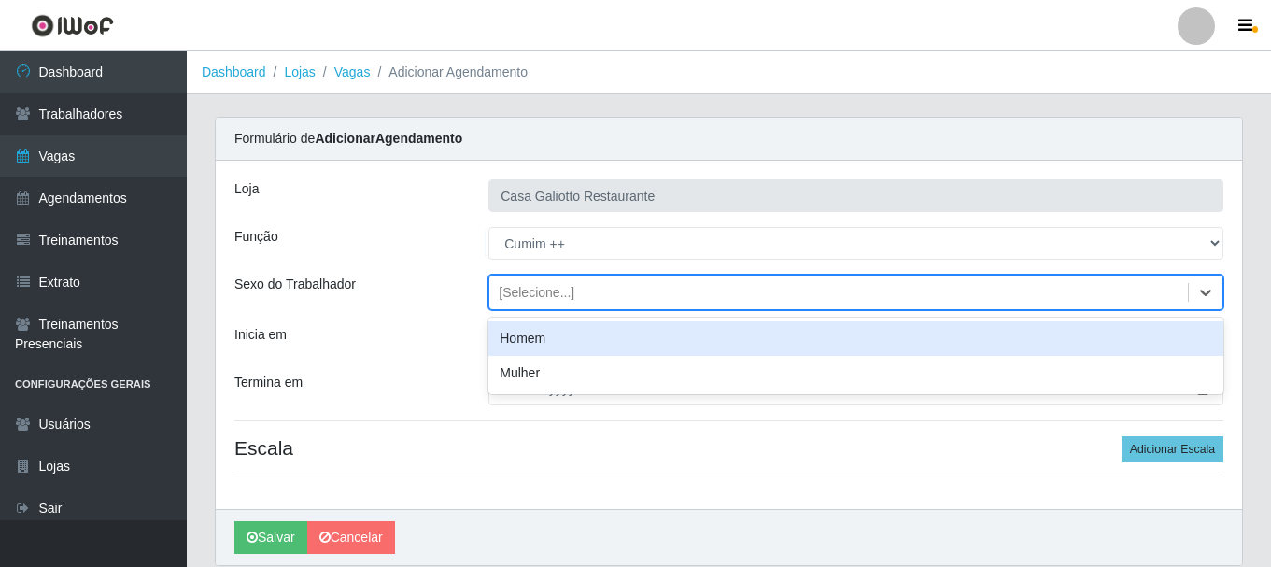
click at [590, 302] on div "[Selecione...]" at bounding box center [838, 292] width 699 height 31
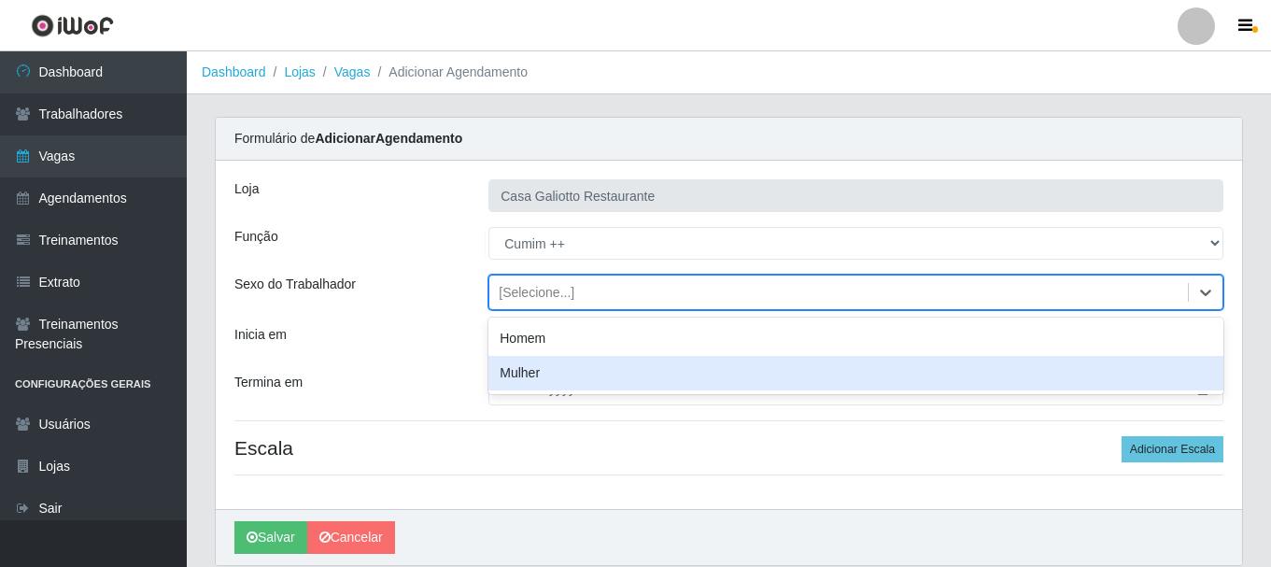
click at [580, 362] on div "Mulher" at bounding box center [855, 373] width 735 height 35
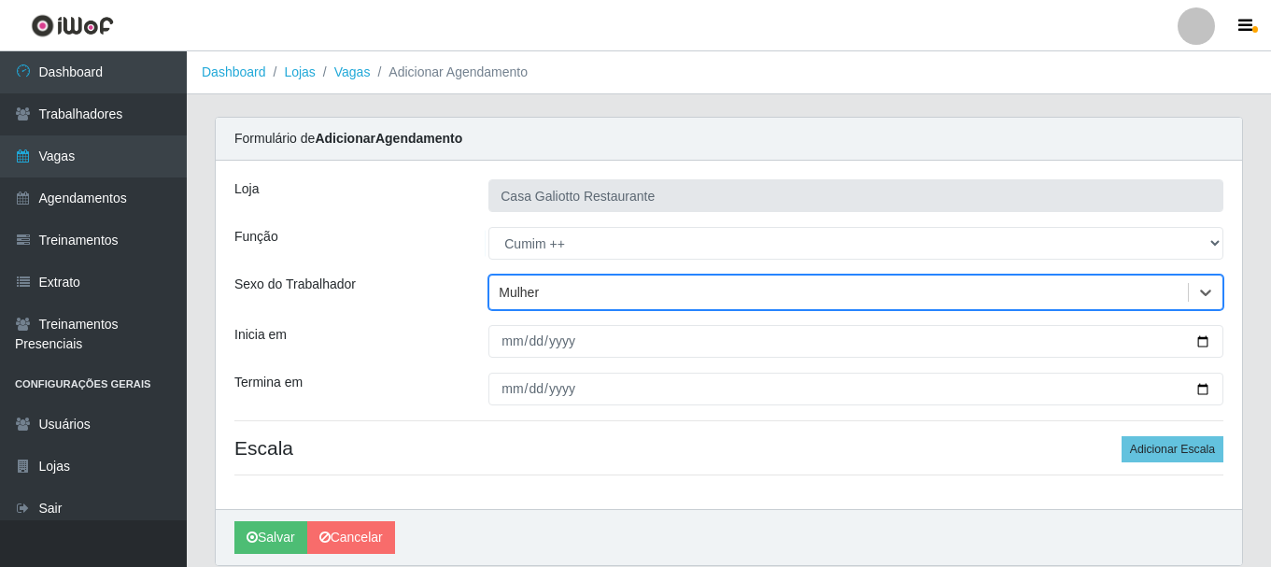
click at [704, 301] on div "Mulher" at bounding box center [838, 292] width 699 height 31
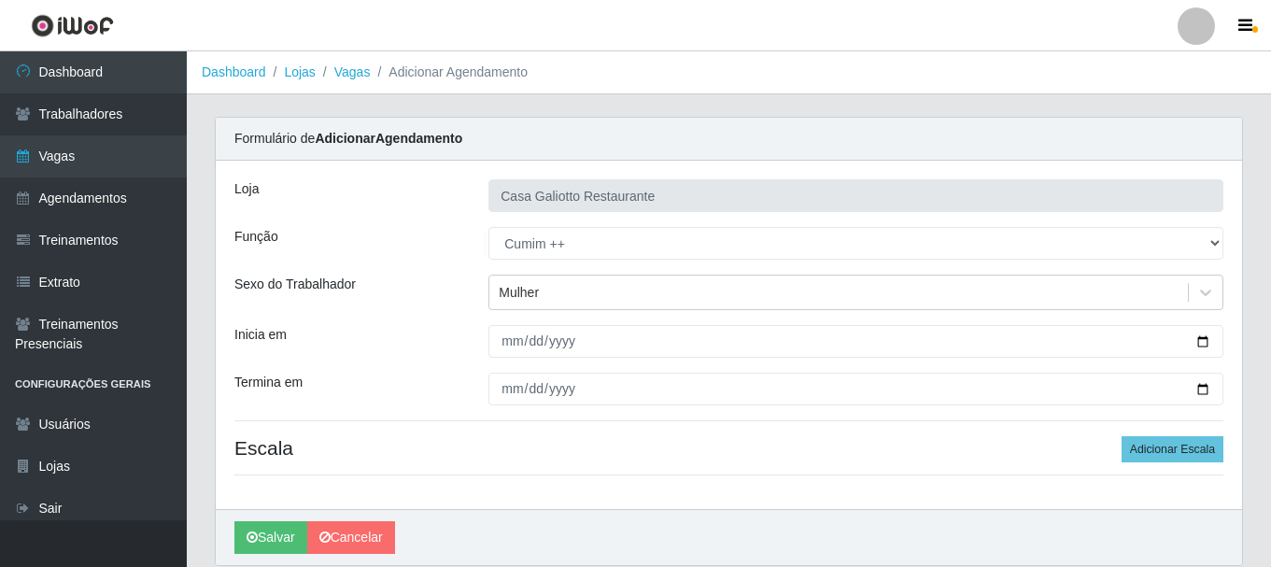
drag, startPoint x: 434, startPoint y: 316, endPoint x: 436, endPoint y: 305, distance: 10.4
click at [436, 305] on div "Loja Casa Galiotto Restaurante Função [Selecione...] ASG ASG + ASG ++ Auxiliar …" at bounding box center [729, 335] width 1026 height 348
click at [453, 298] on div "Sexo do Trabalhador" at bounding box center [347, 292] width 254 height 35
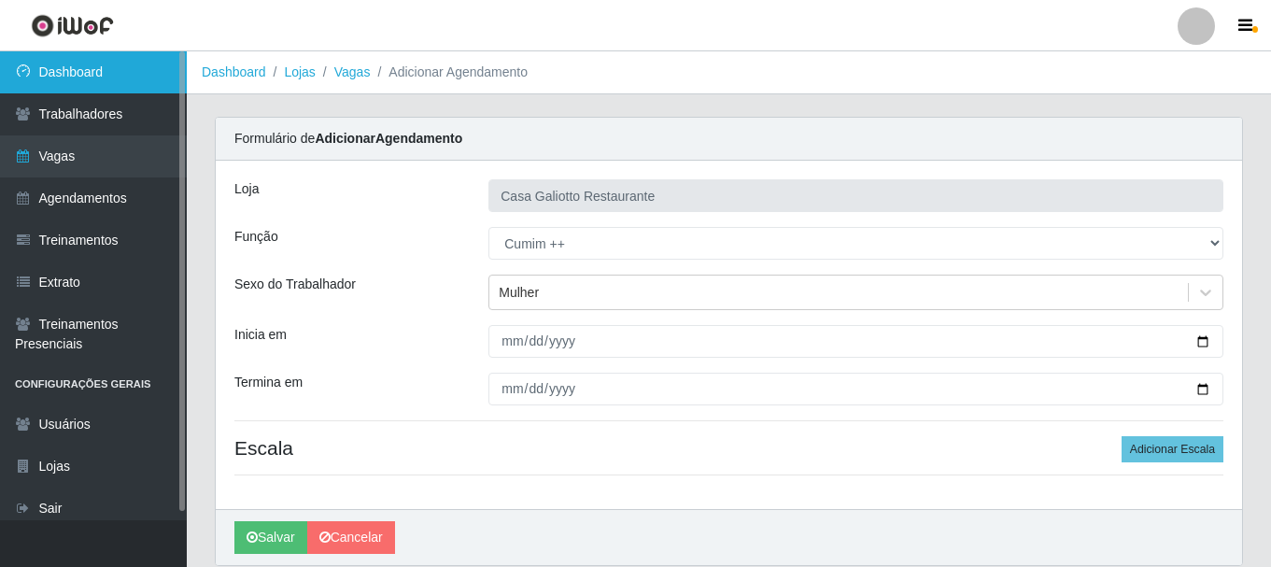
click at [99, 78] on link "Dashboard" at bounding box center [93, 72] width 187 height 42
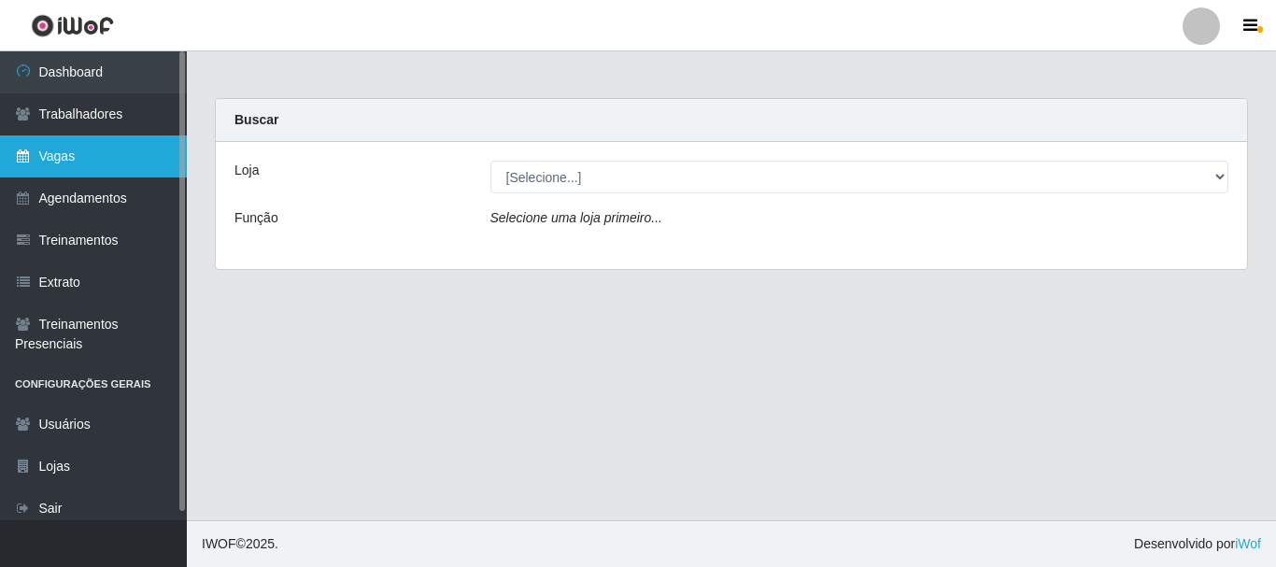
click at [119, 160] on link "Vagas" at bounding box center [93, 156] width 187 height 42
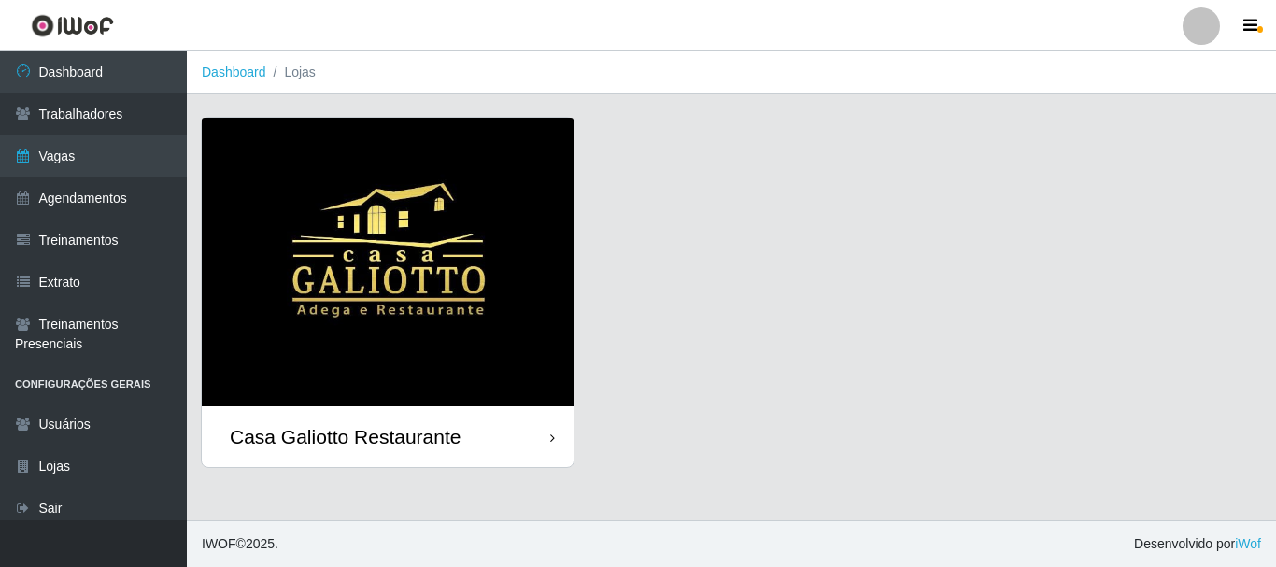
click at [331, 295] on img at bounding box center [388, 262] width 372 height 289
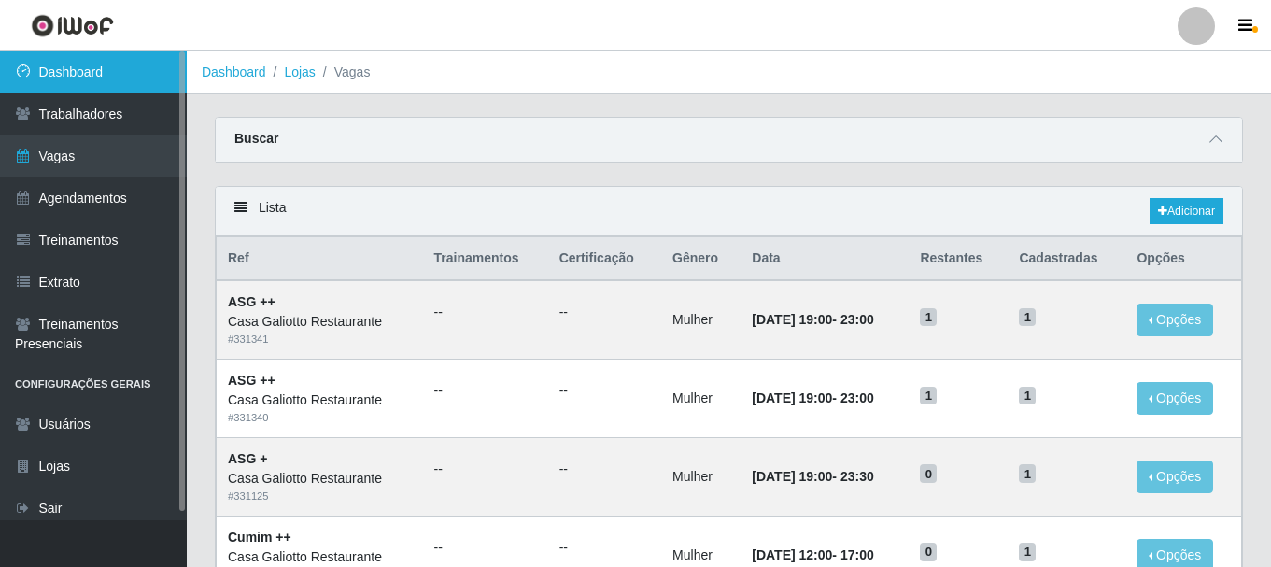
click at [96, 71] on link "Dashboard" at bounding box center [93, 72] width 187 height 42
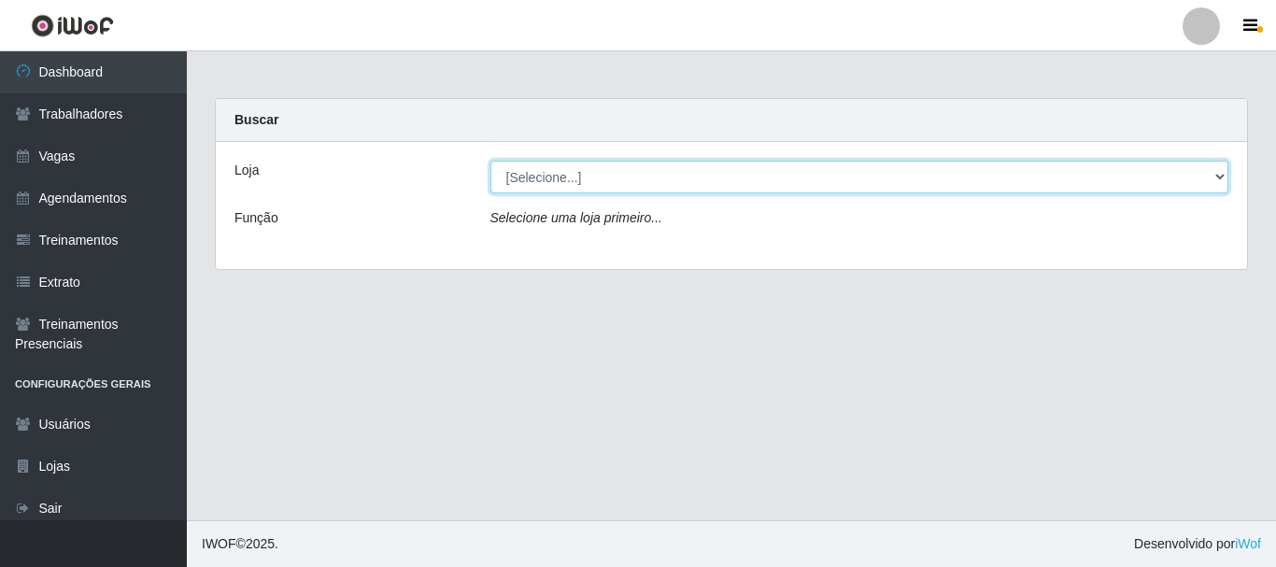
click at [630, 184] on select "[Selecione...] [GEOGRAPHIC_DATA]" at bounding box center [859, 177] width 739 height 33
select select "279"
click at [490, 161] on select "[Selecione...] [GEOGRAPHIC_DATA]" at bounding box center [859, 177] width 739 height 33
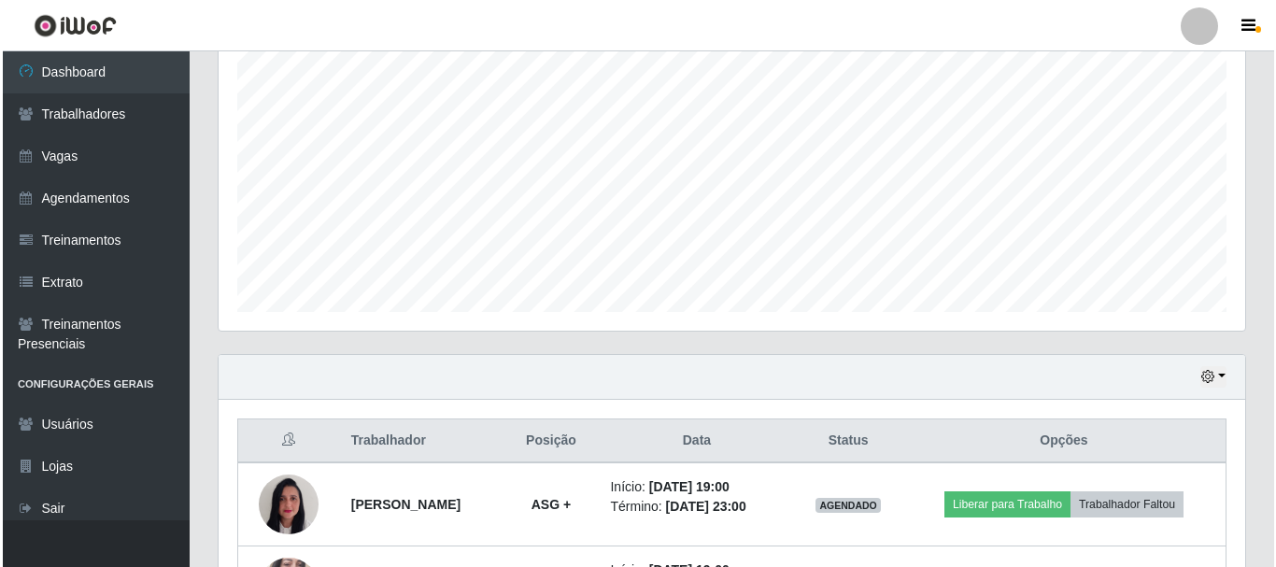
scroll to position [507, 0]
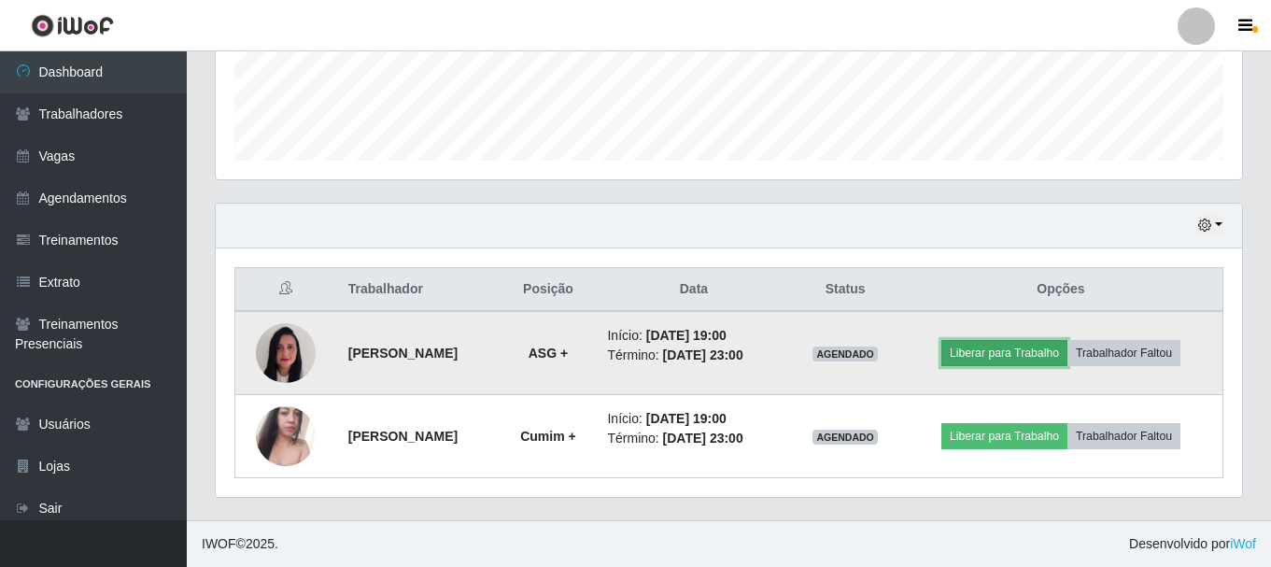
click at [978, 346] on button "Liberar para Trabalho" at bounding box center [1004, 353] width 126 height 26
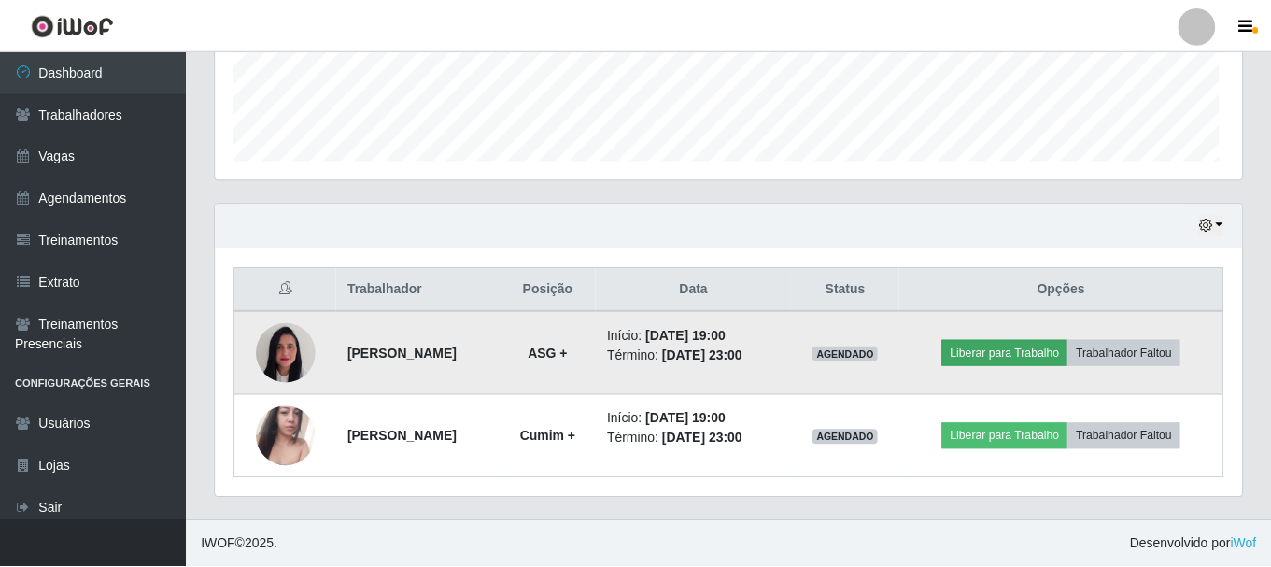
scroll to position [388, 1017]
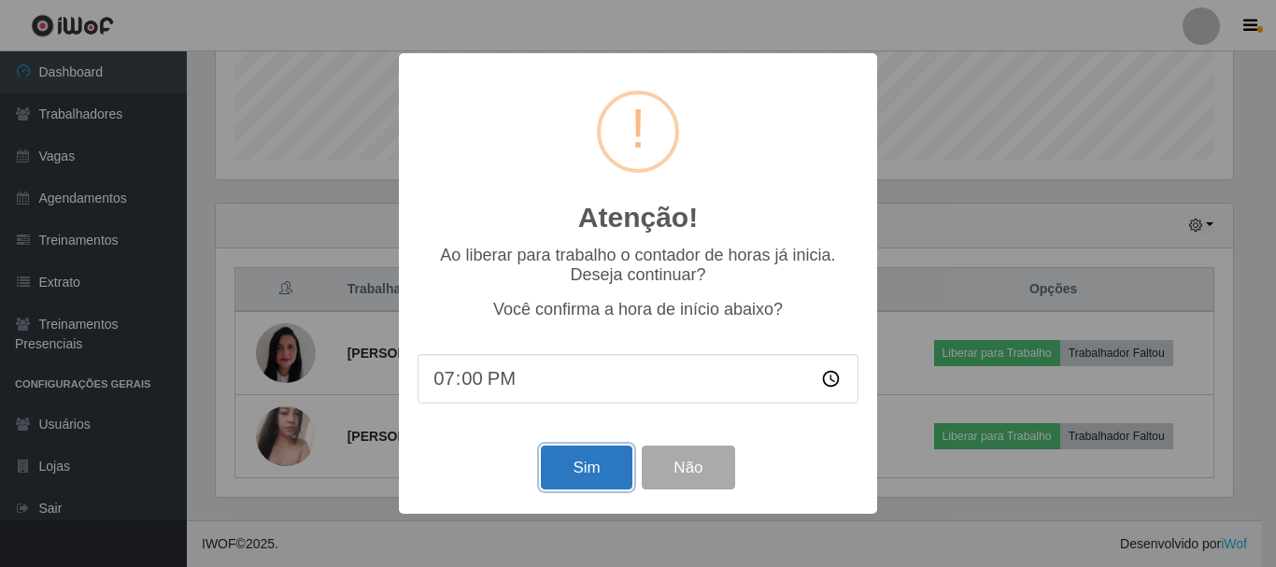
click at [593, 474] on button "Sim" at bounding box center [586, 467] width 91 height 44
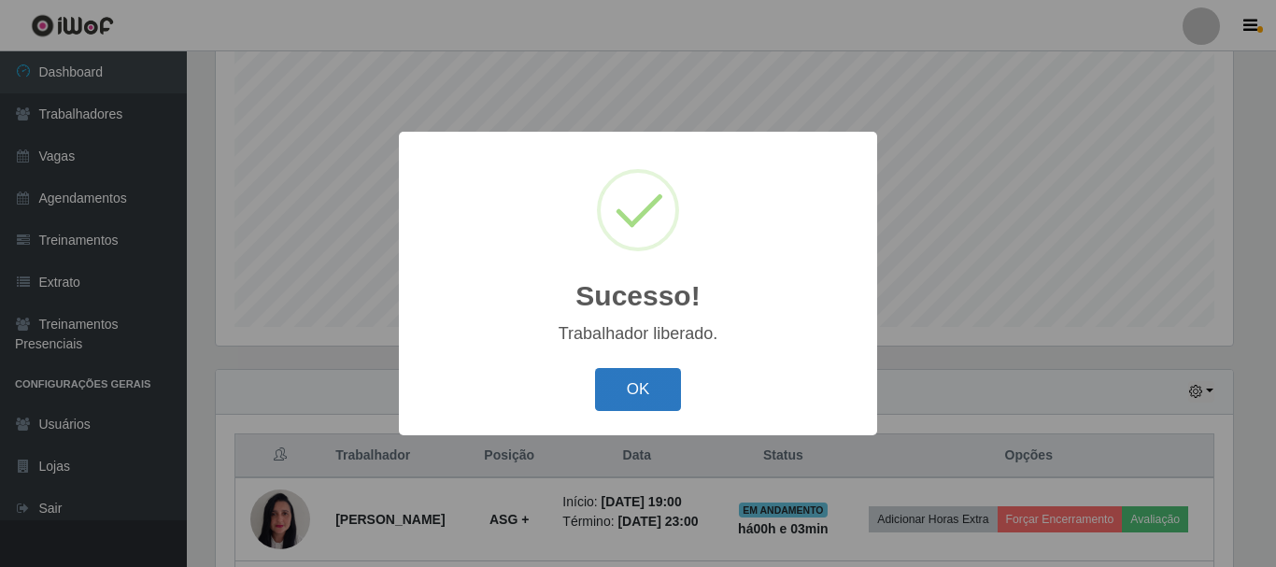
click at [634, 406] on button "OK" at bounding box center [638, 390] width 87 height 44
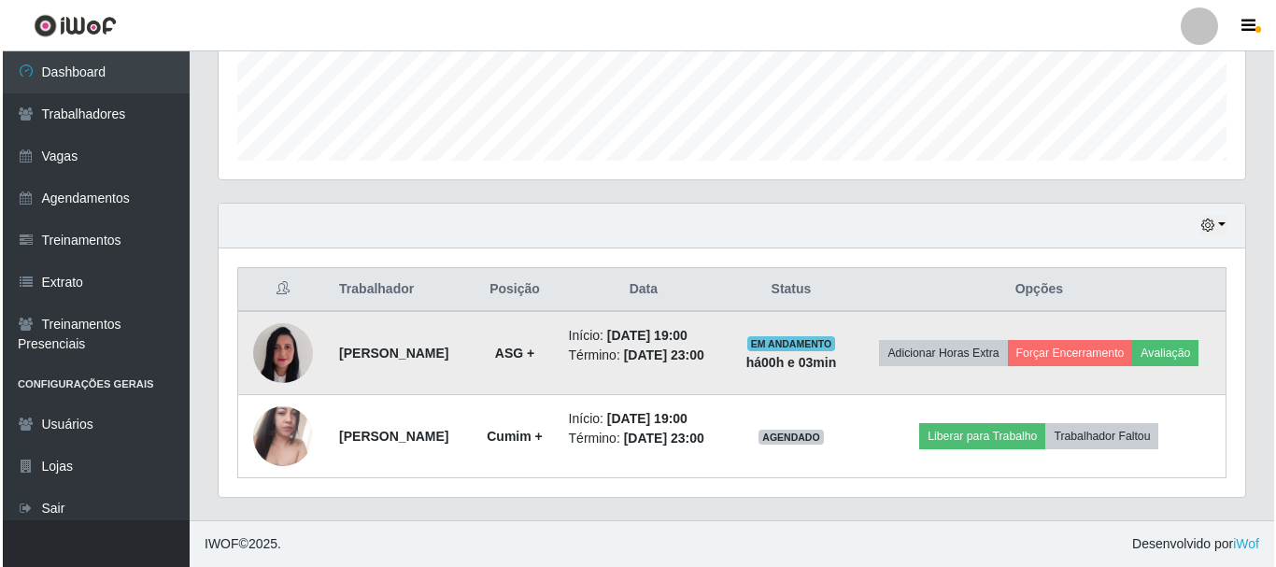
scroll to position [535, 0]
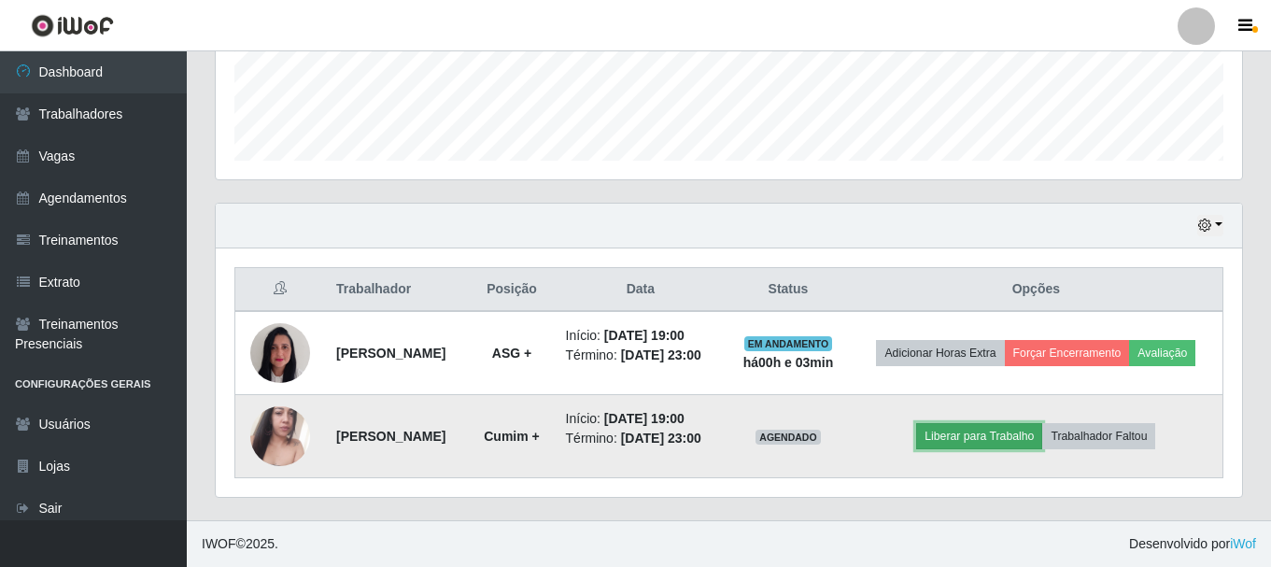
click at [969, 430] on button "Liberar para Trabalho" at bounding box center [979, 436] width 126 height 26
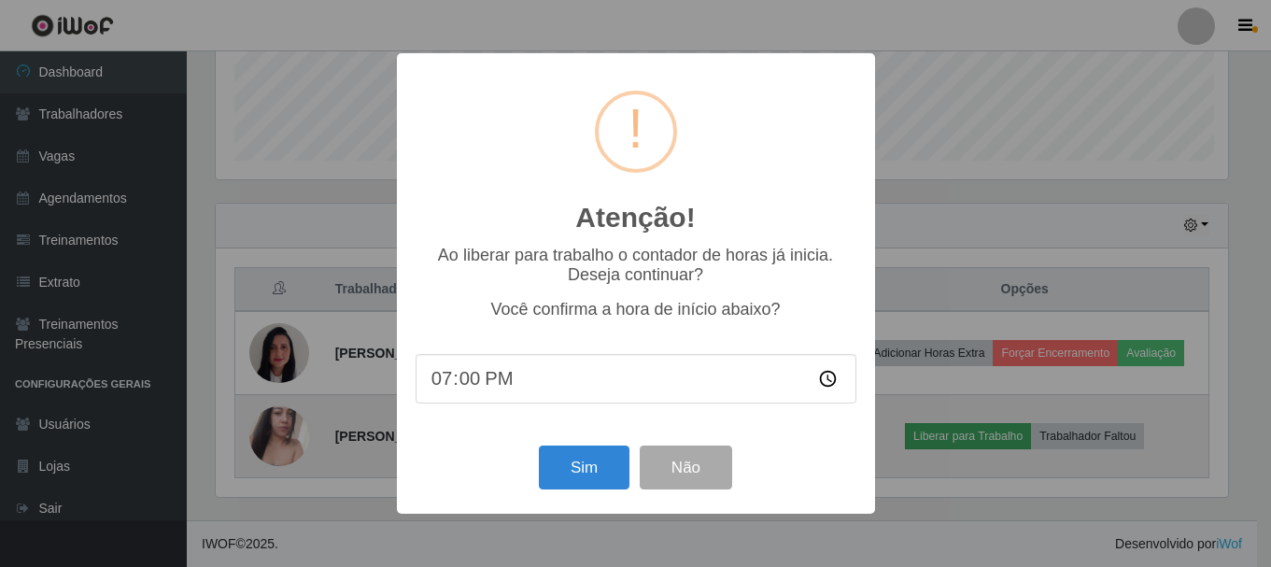
scroll to position [388, 1017]
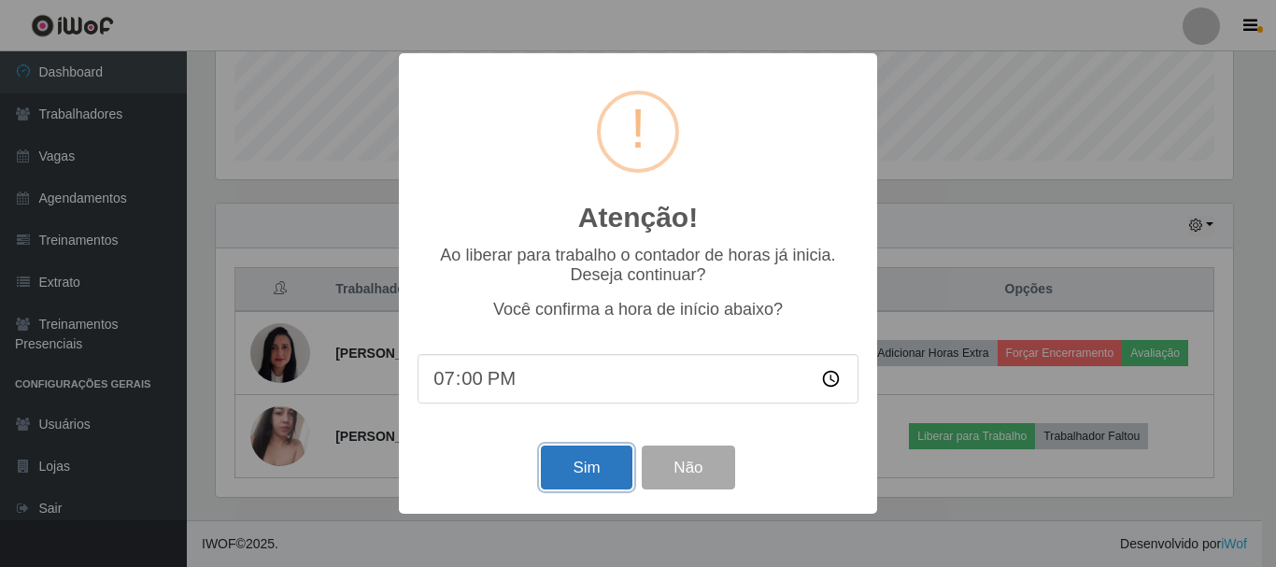
click at [593, 486] on button "Sim" at bounding box center [586, 467] width 91 height 44
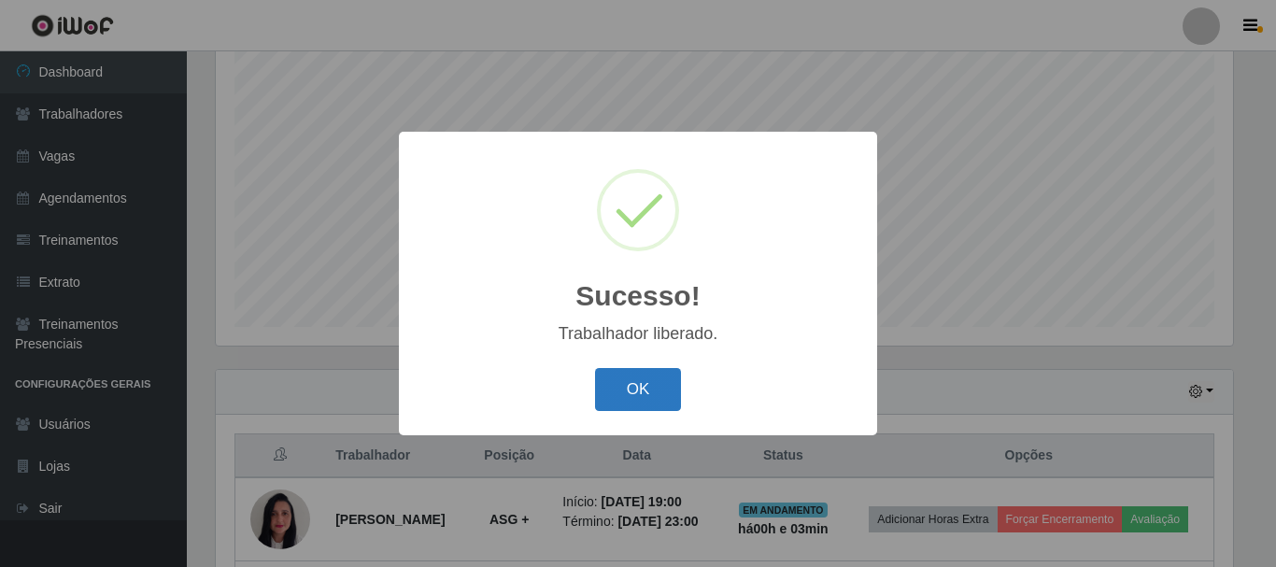
click at [660, 384] on button "OK" at bounding box center [638, 390] width 87 height 44
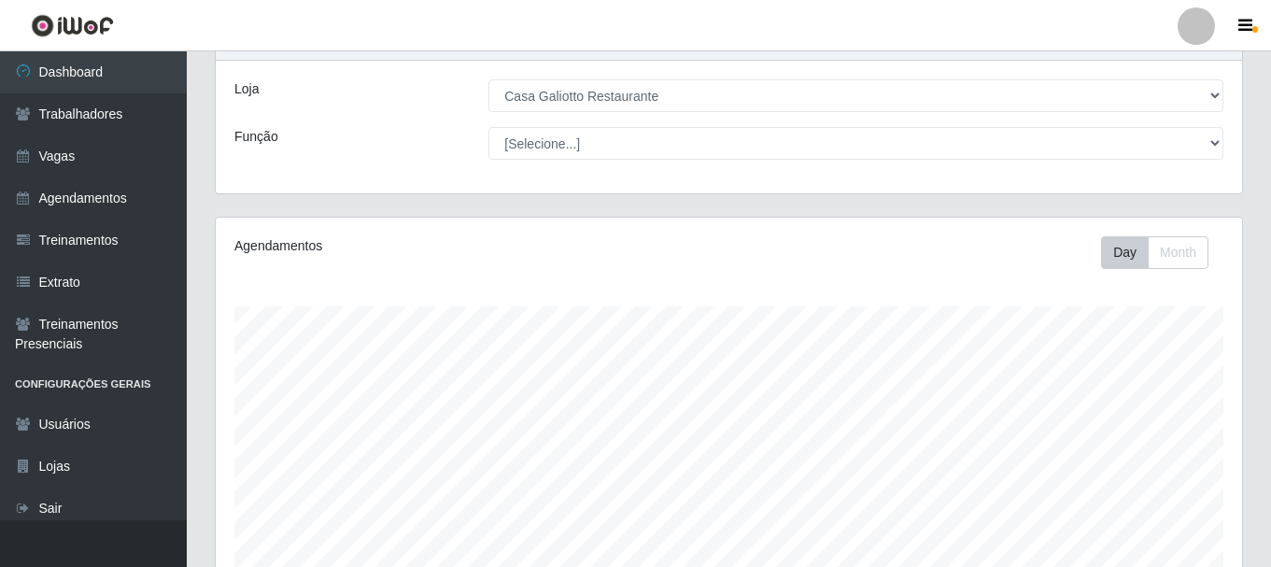
scroll to position [61, 0]
